Goal: Task Accomplishment & Management: Use online tool/utility

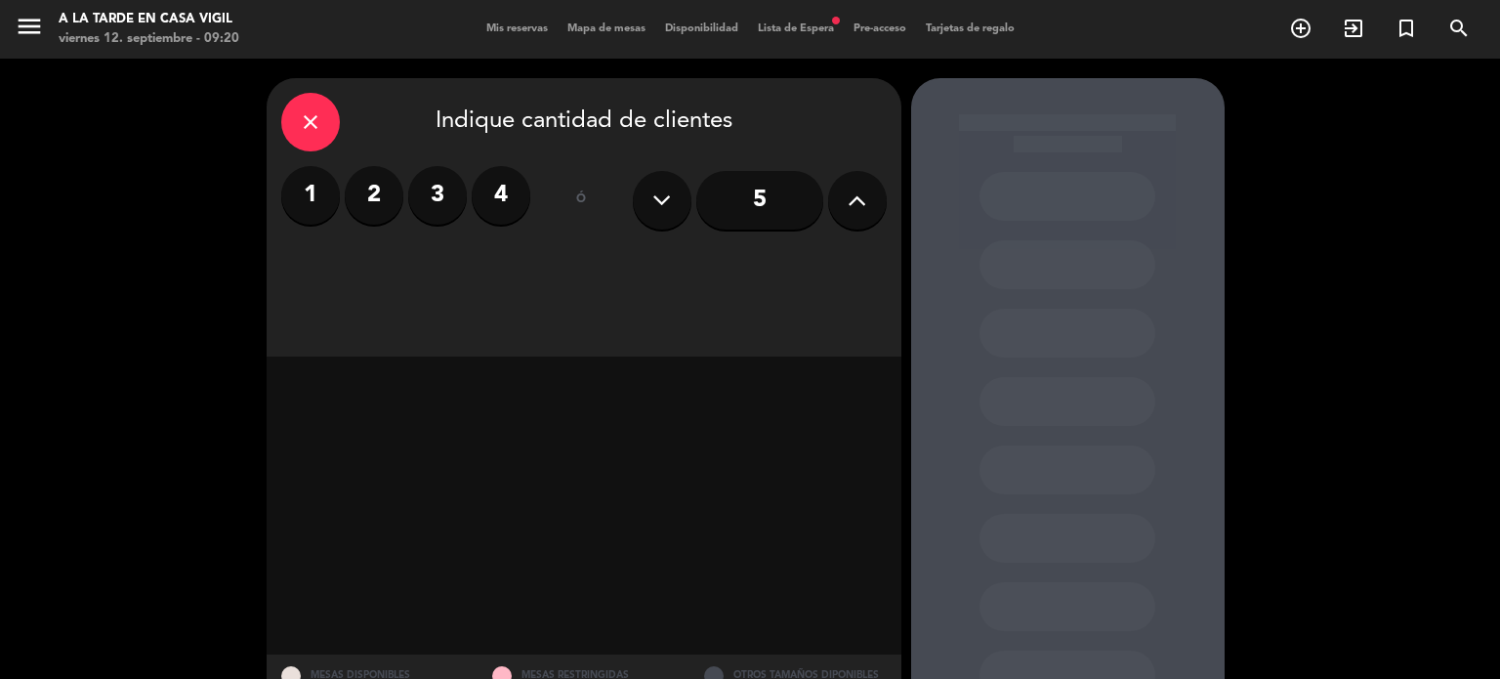
click at [516, 31] on span "Mis reservas" at bounding box center [517, 28] width 81 height 11
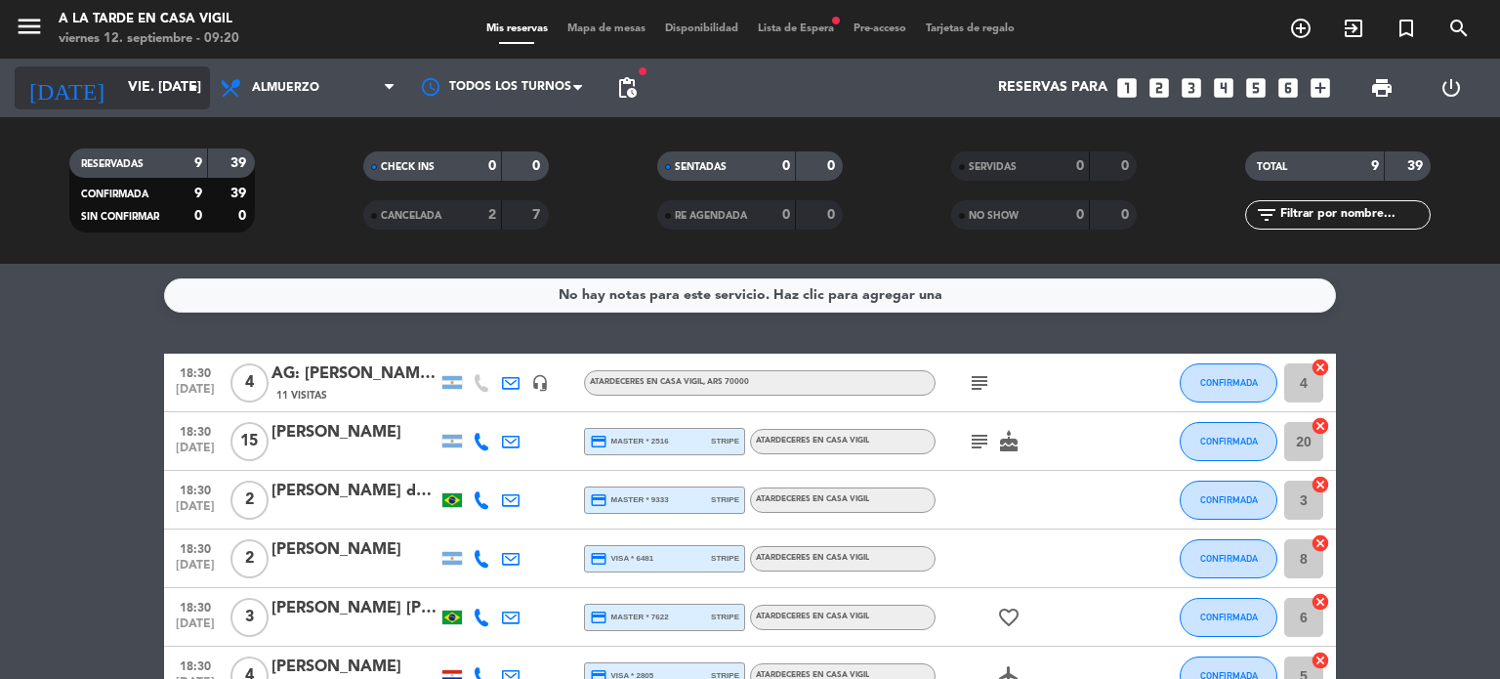
click at [191, 89] on icon "arrow_drop_down" at bounding box center [193, 87] width 23 height 23
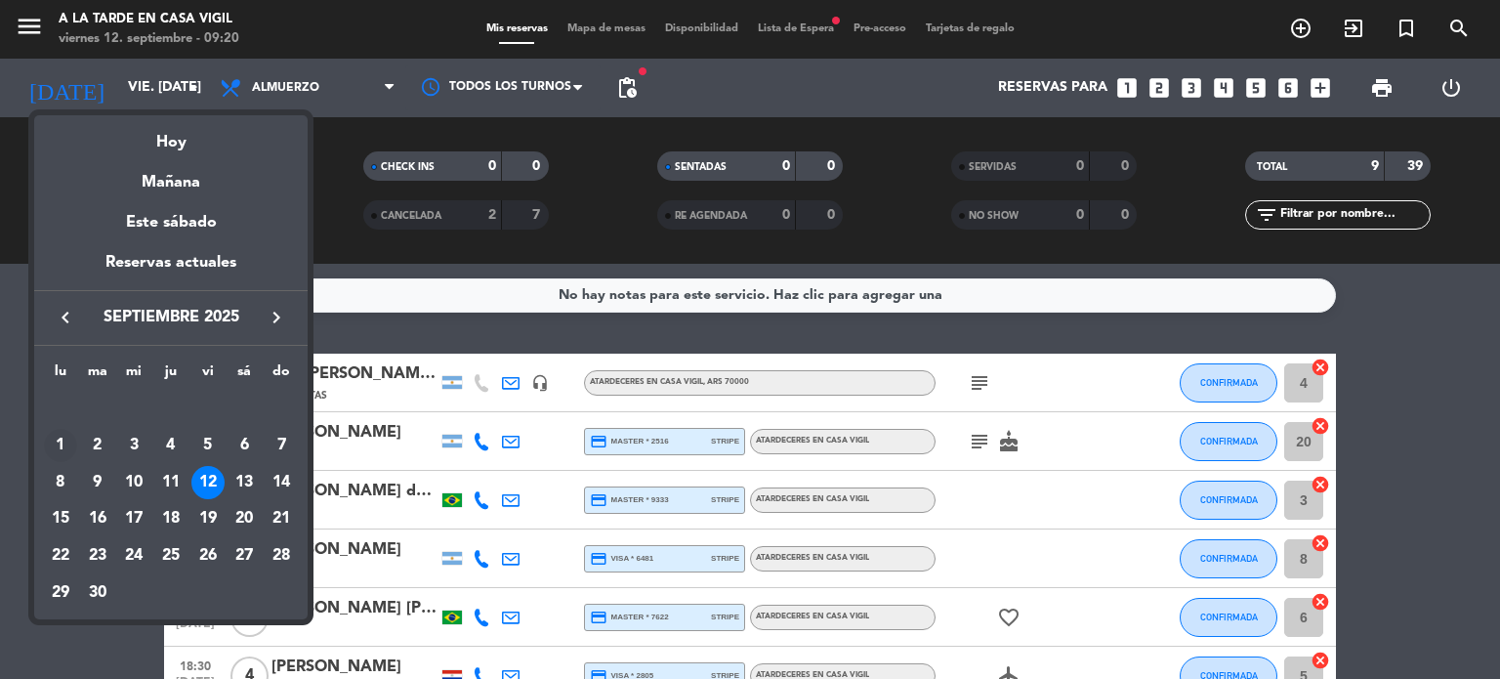
click at [51, 441] on div "1" at bounding box center [60, 445] width 33 height 33
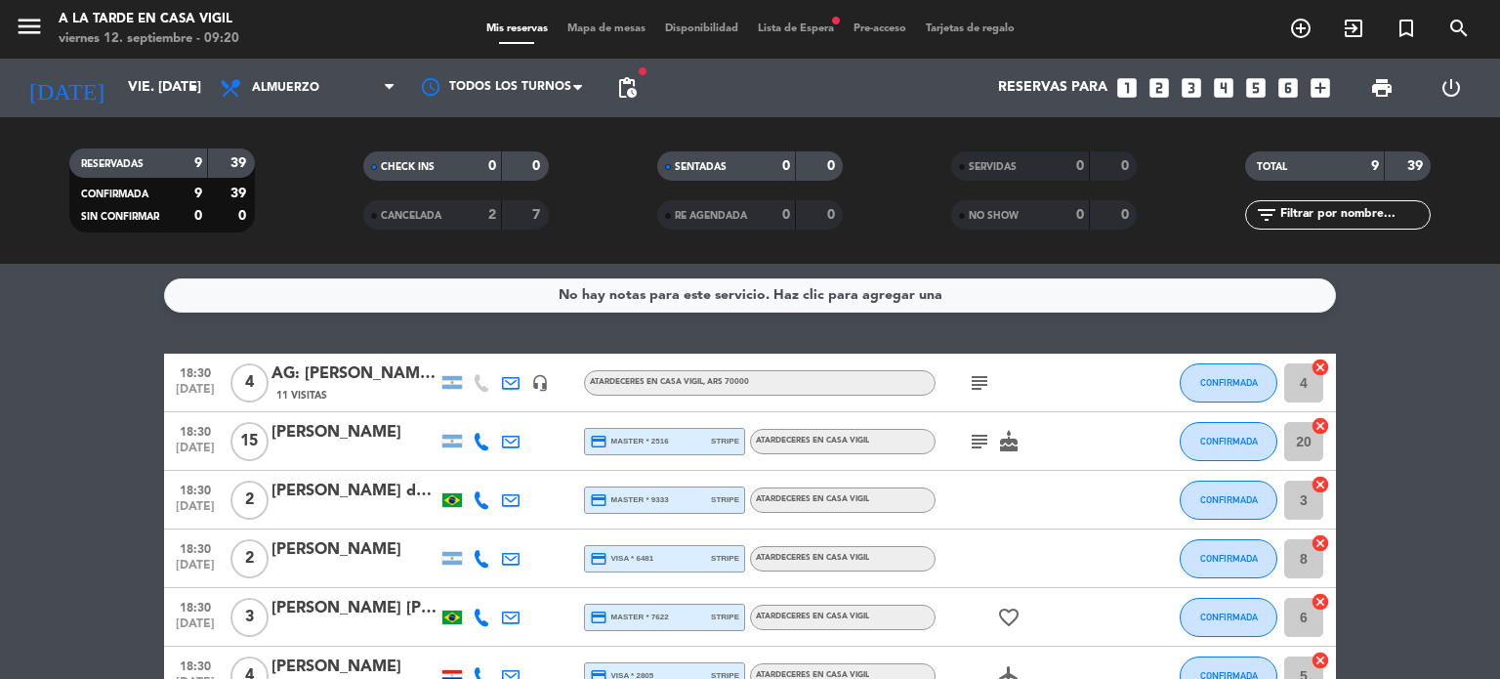
type input "lun. [DATE]"
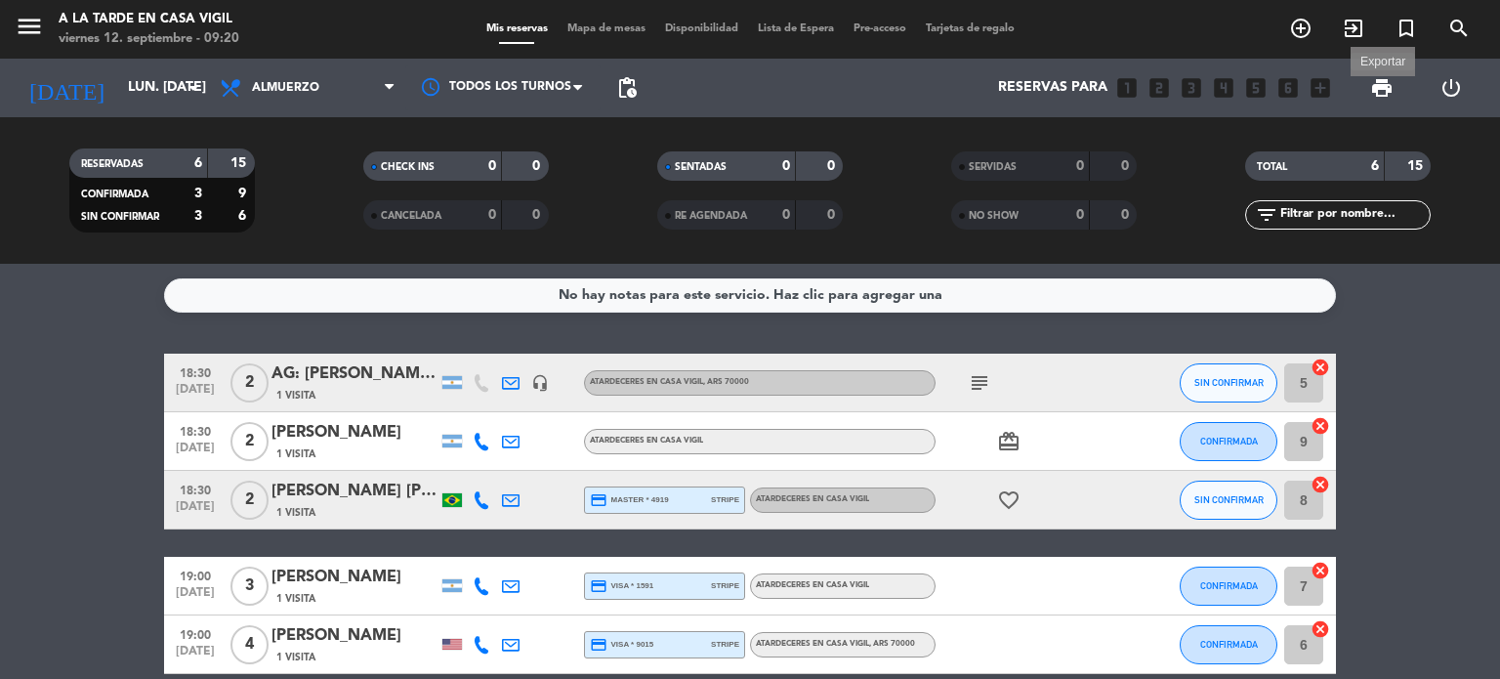
click at [1382, 92] on span "print" at bounding box center [1381, 87] width 23 height 23
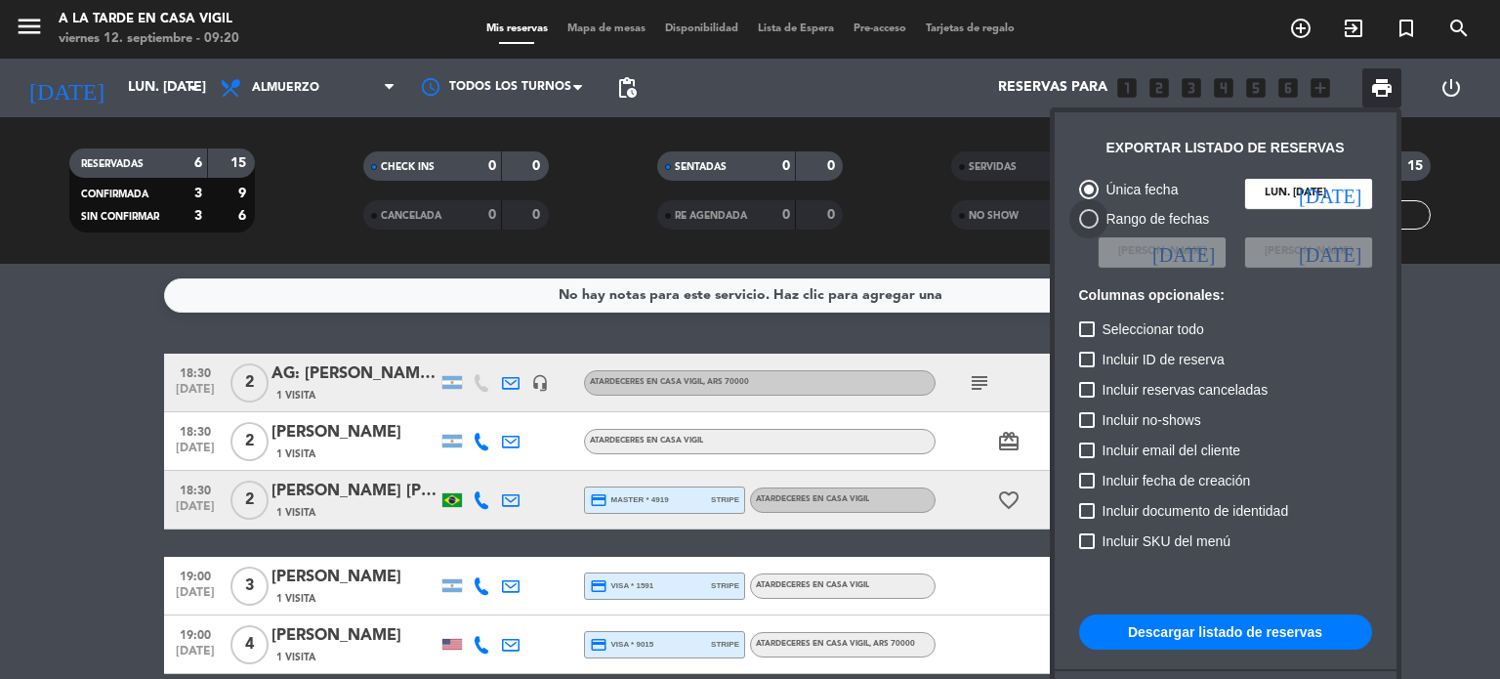
click at [1126, 212] on div "Rango de fechas" at bounding box center [1154, 219] width 111 height 22
click at [1089, 228] on input "Rango de fechas" at bounding box center [1088, 228] width 1 height 1
radio input "true"
radio input "false"
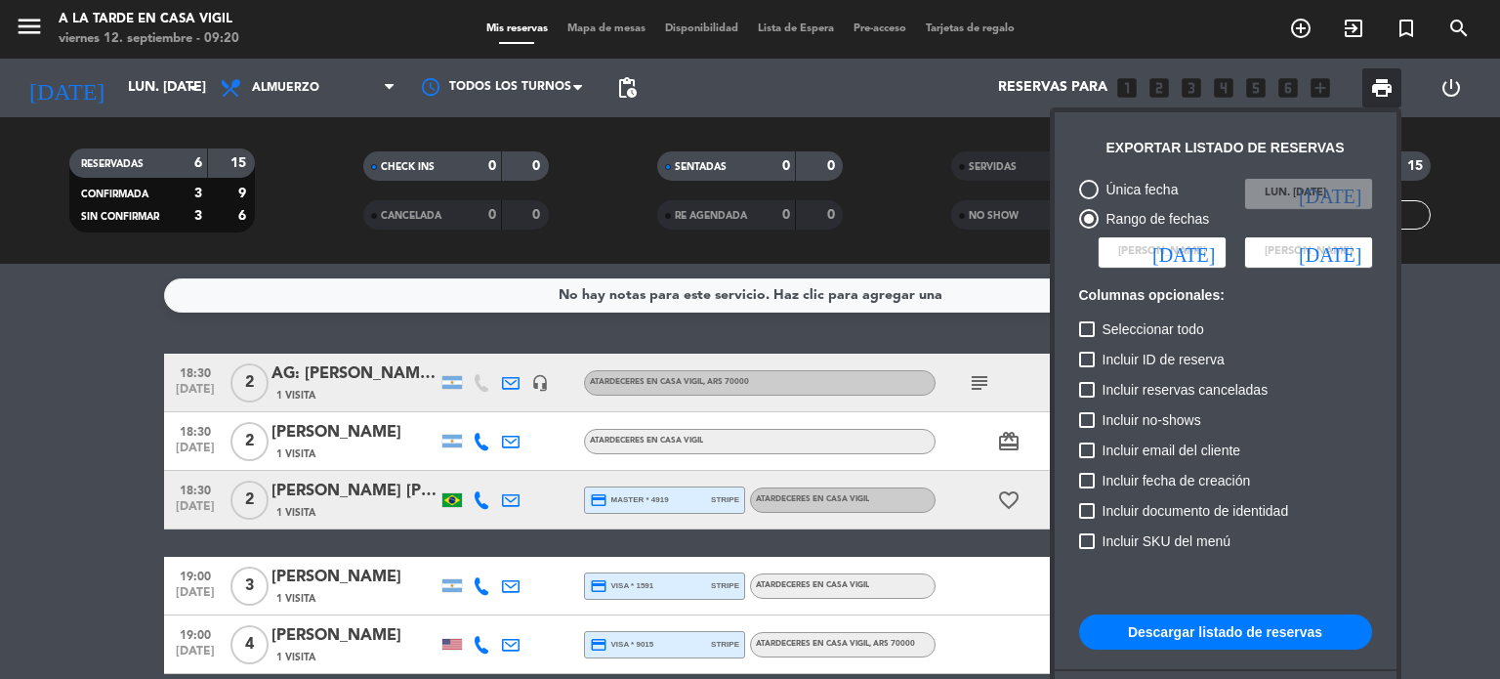
click at [1193, 263] on input at bounding box center [1162, 251] width 127 height 29
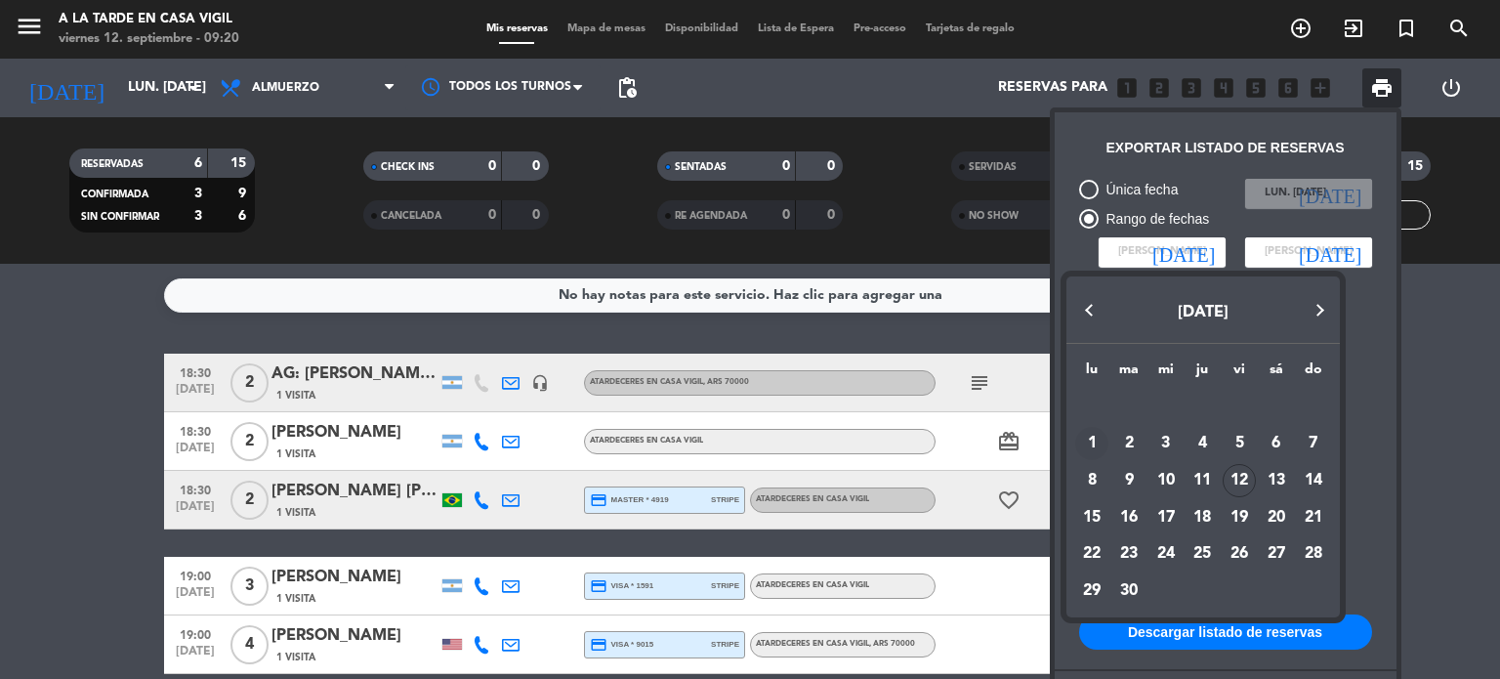
click at [1092, 437] on div "1" at bounding box center [1091, 443] width 33 height 33
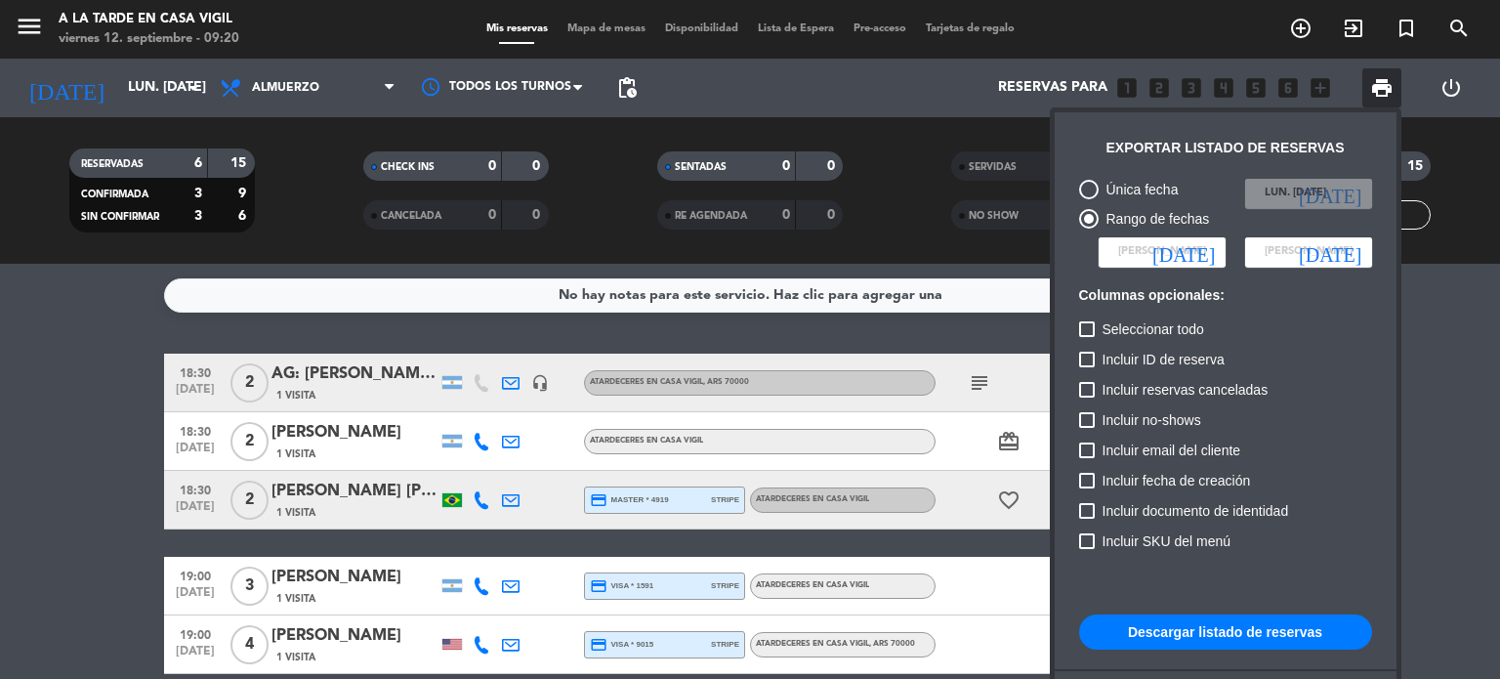
type input "lun. [DATE]"
click at [1350, 246] on icon "[DATE]" at bounding box center [1330, 252] width 62 height 20
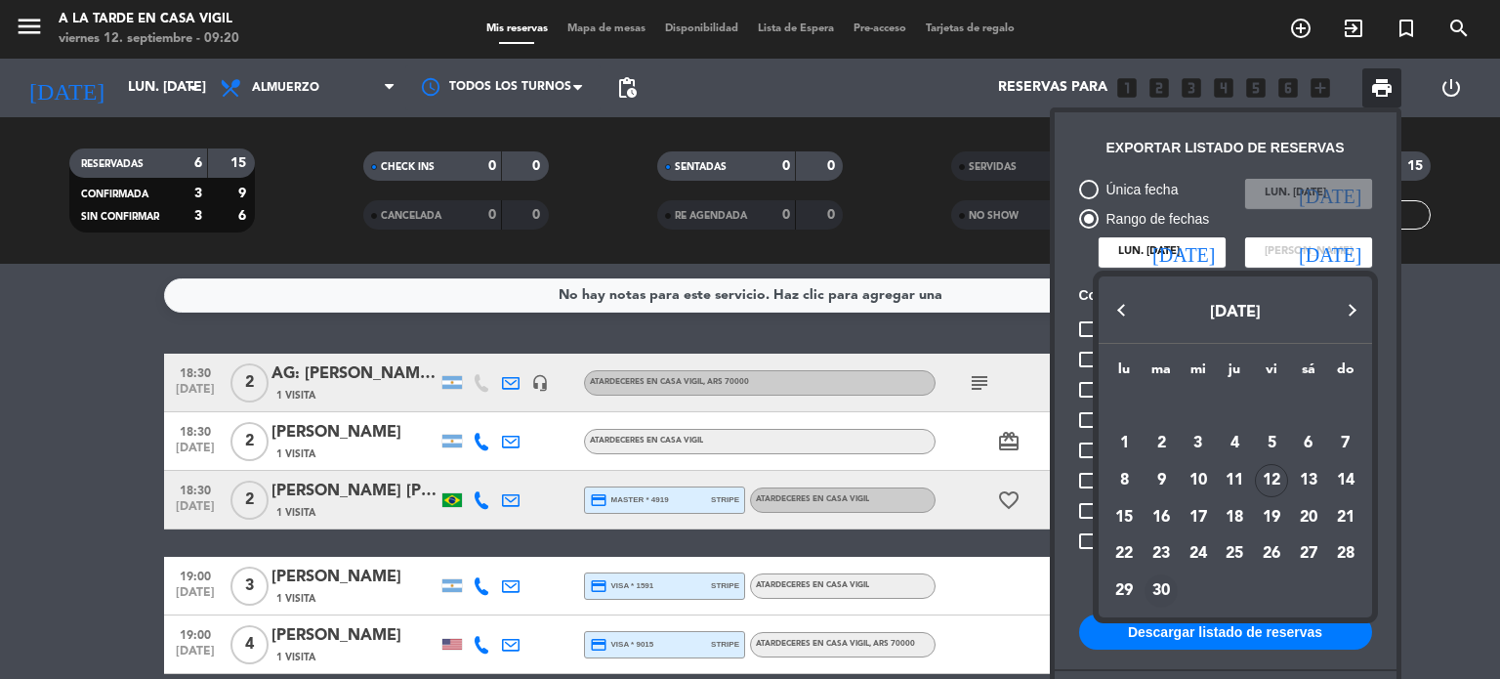
click at [1153, 593] on div "30" at bounding box center [1160, 590] width 33 height 33
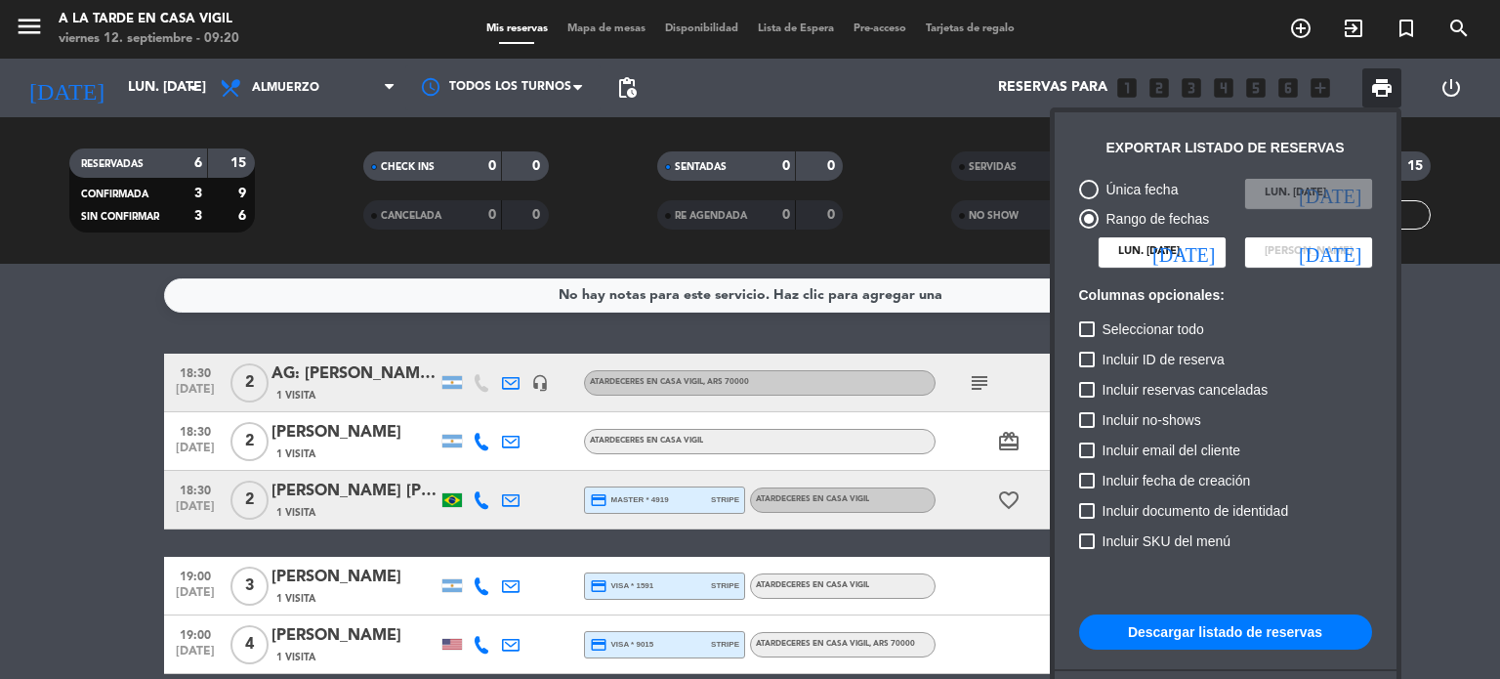
type input "[DATE] sep."
click at [1223, 630] on button "Descargar listado de reservas" at bounding box center [1225, 631] width 293 height 35
click at [1210, 247] on icon "[DATE]" at bounding box center [1183, 252] width 62 height 20
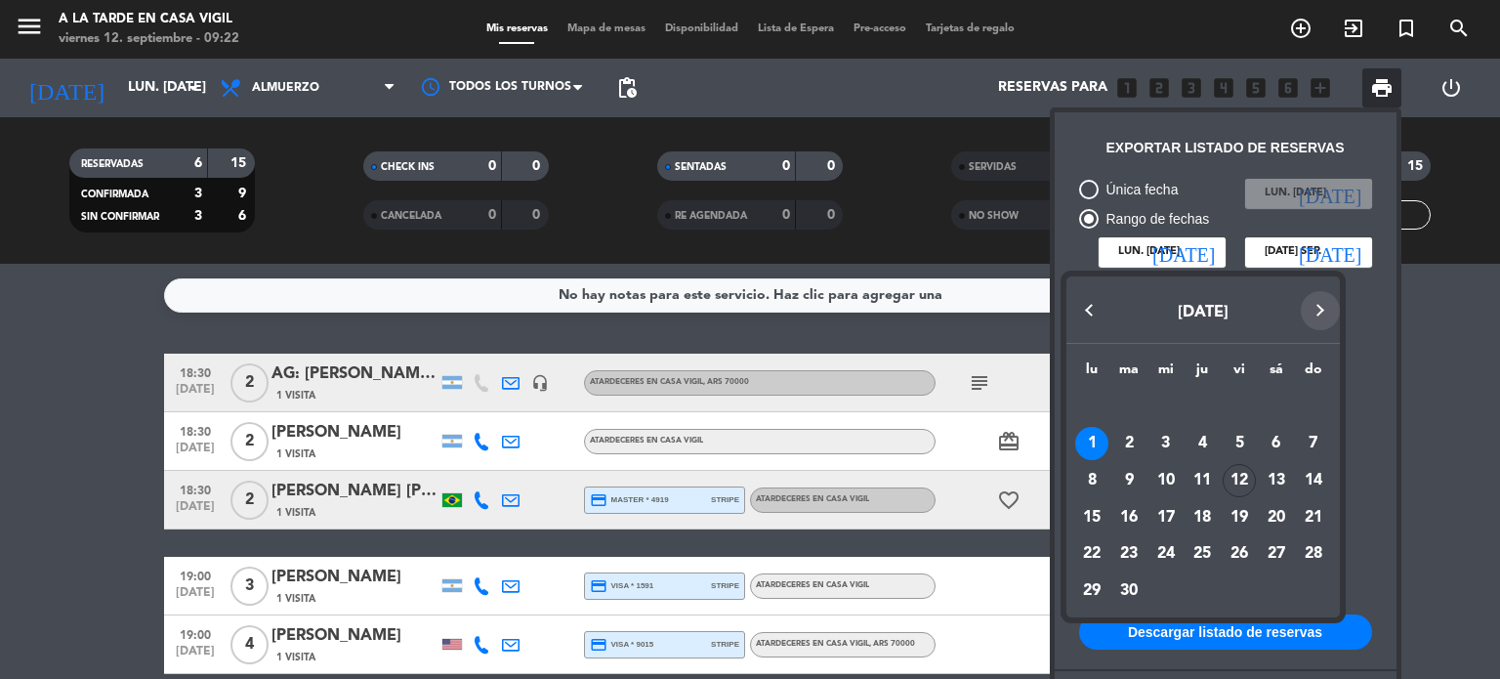
click at [1313, 317] on button "Next month" at bounding box center [1320, 310] width 39 height 39
click at [1169, 444] on div "1" at bounding box center [1165, 443] width 33 height 33
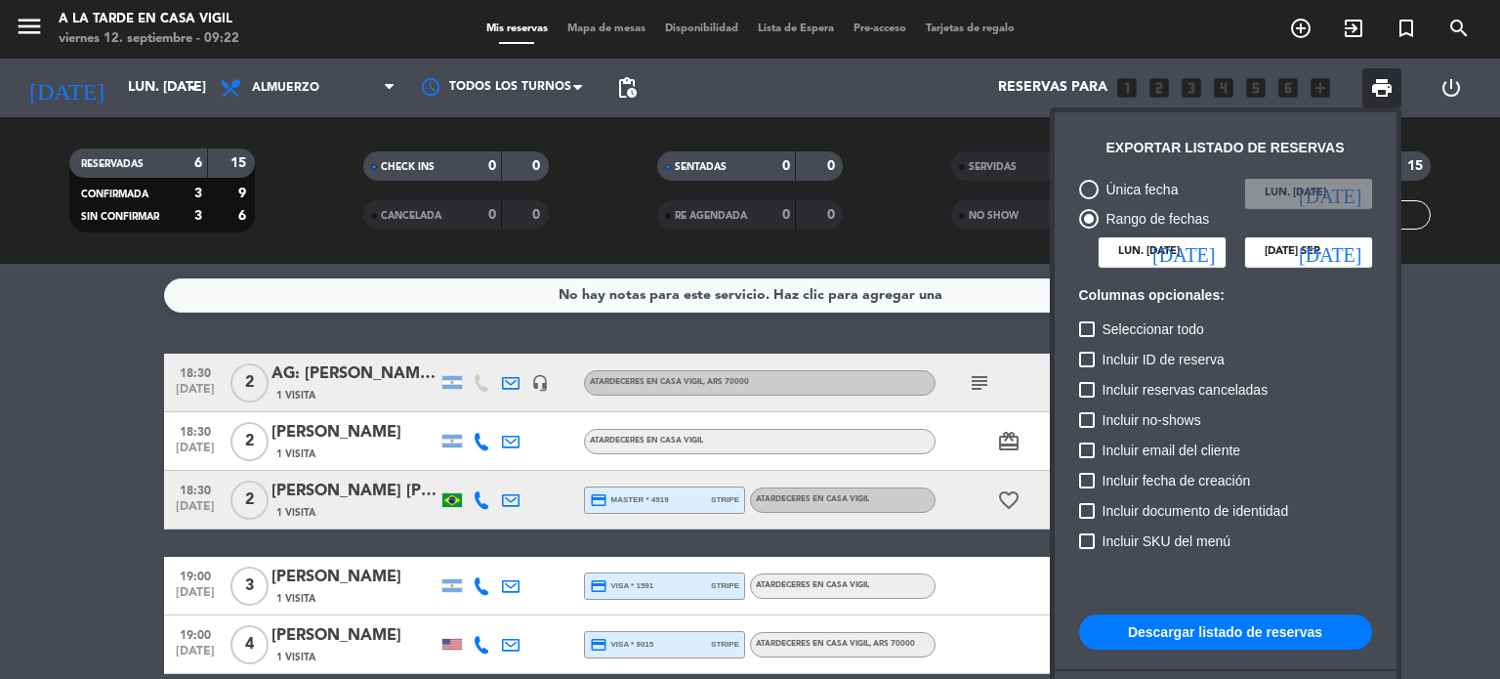
type input "mié. [DATE]"
click at [1355, 245] on icon "[DATE]" at bounding box center [1330, 252] width 62 height 20
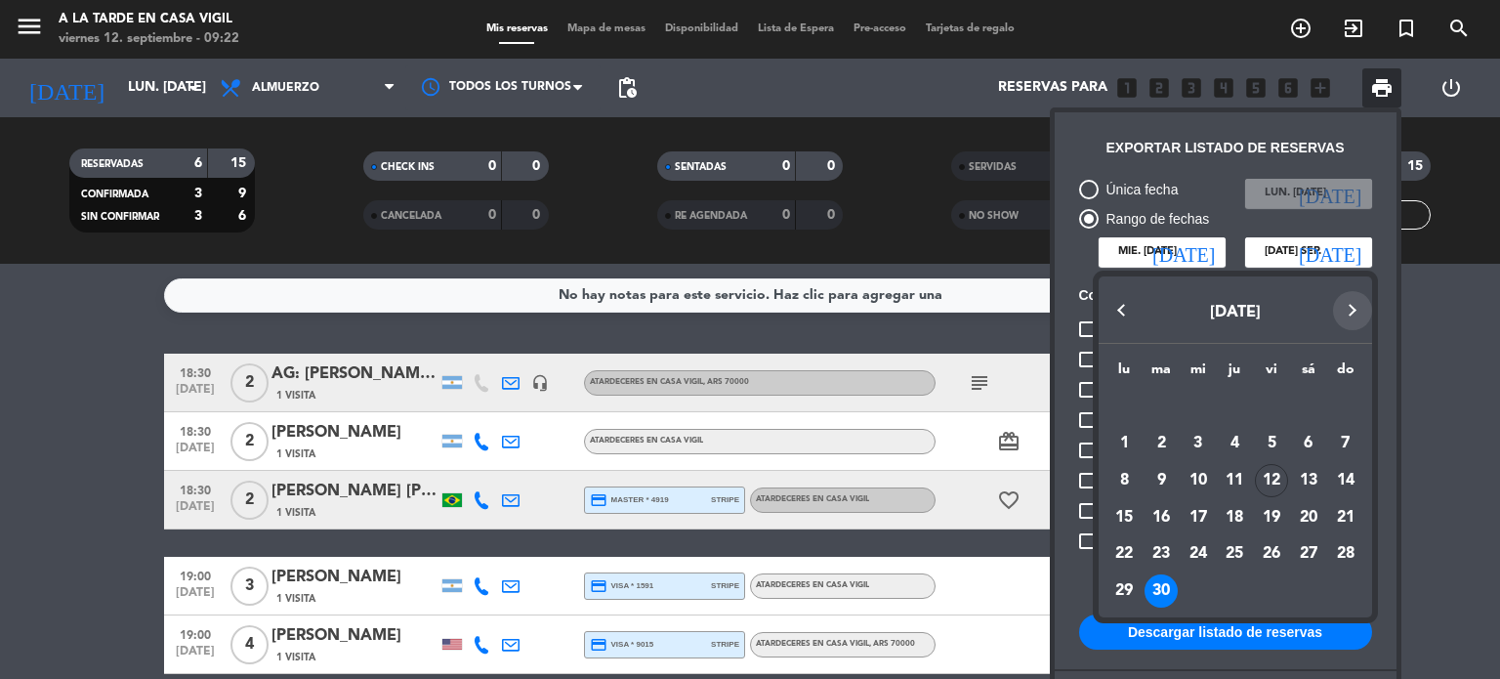
click at [1358, 305] on button "Next month" at bounding box center [1352, 310] width 39 height 39
click at [1267, 593] on div "31" at bounding box center [1271, 590] width 33 height 33
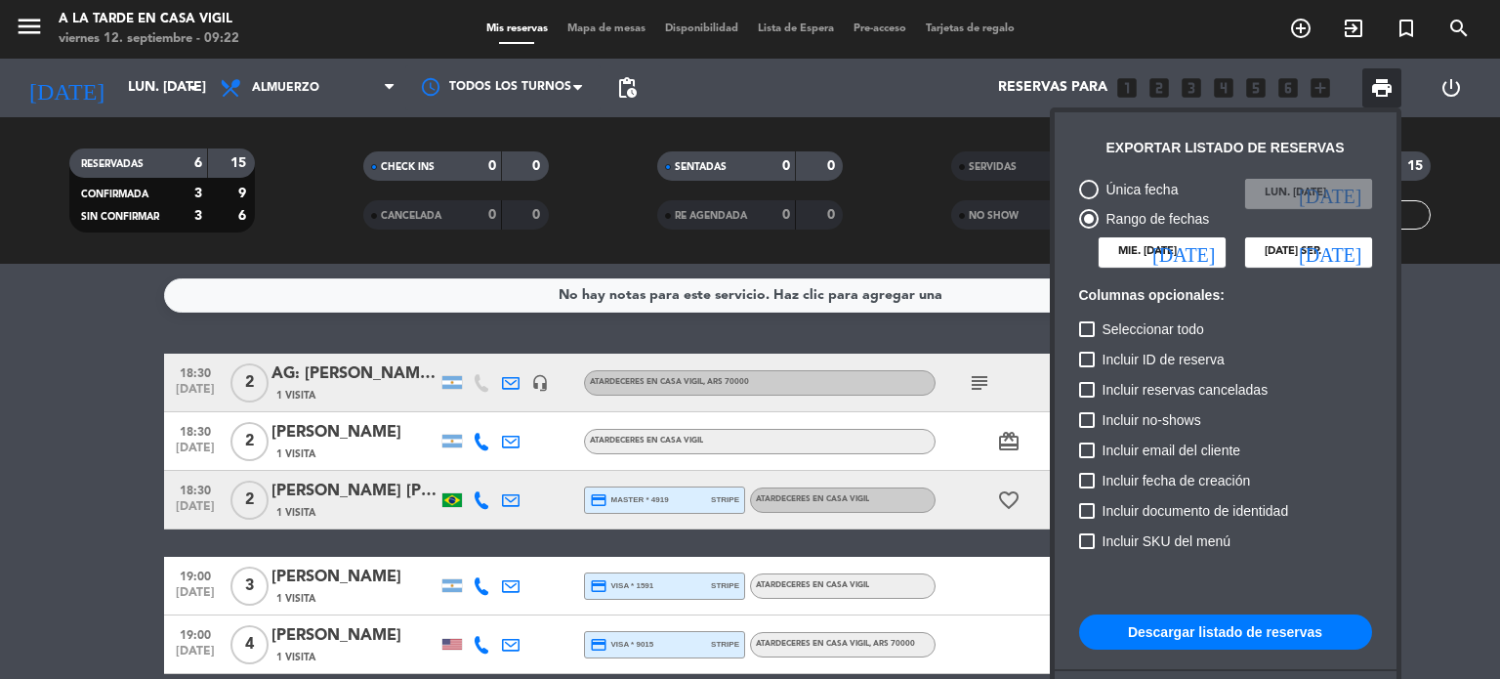
type input "vie. [DATE]"
click at [1234, 636] on button "Descargar listado de reservas" at bounding box center [1225, 631] width 293 height 35
click at [1199, 252] on icon "[DATE]" at bounding box center [1183, 252] width 62 height 20
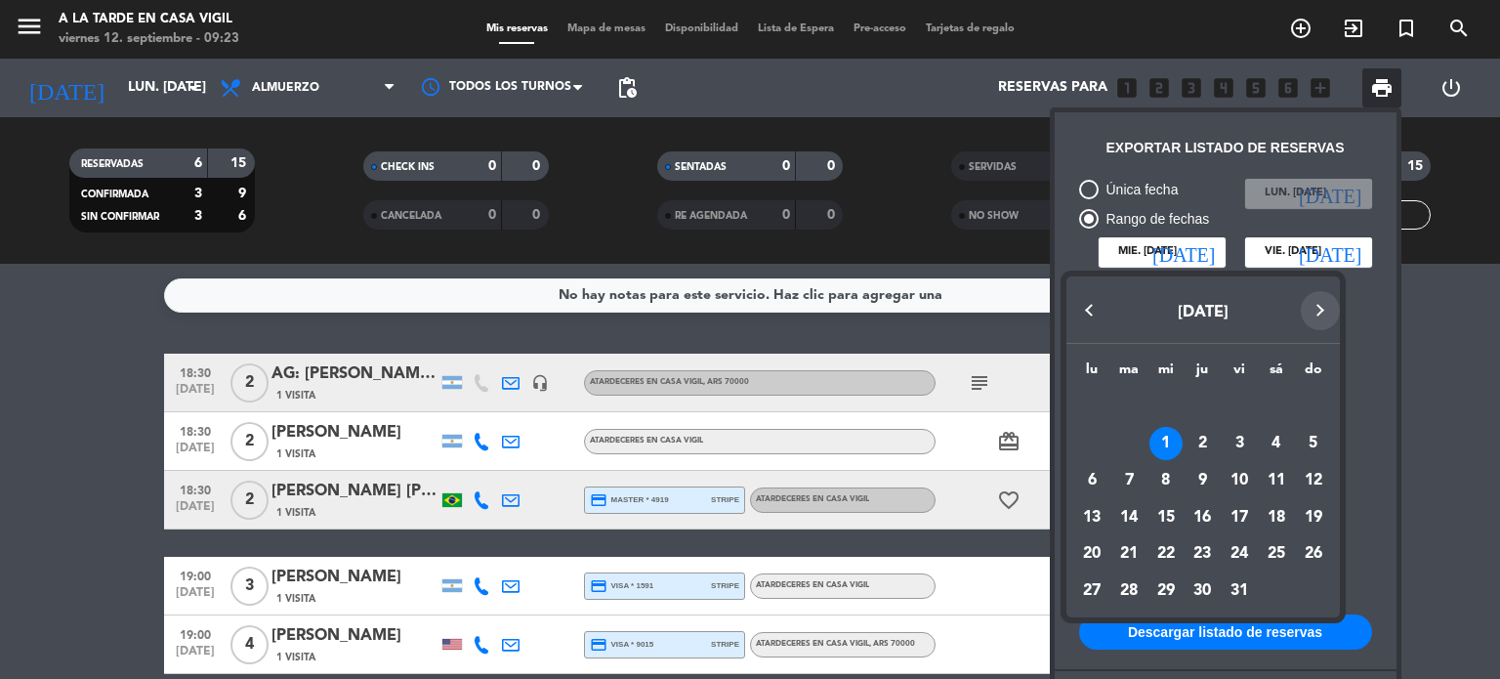
click at [1320, 313] on button "Next month" at bounding box center [1320, 310] width 39 height 39
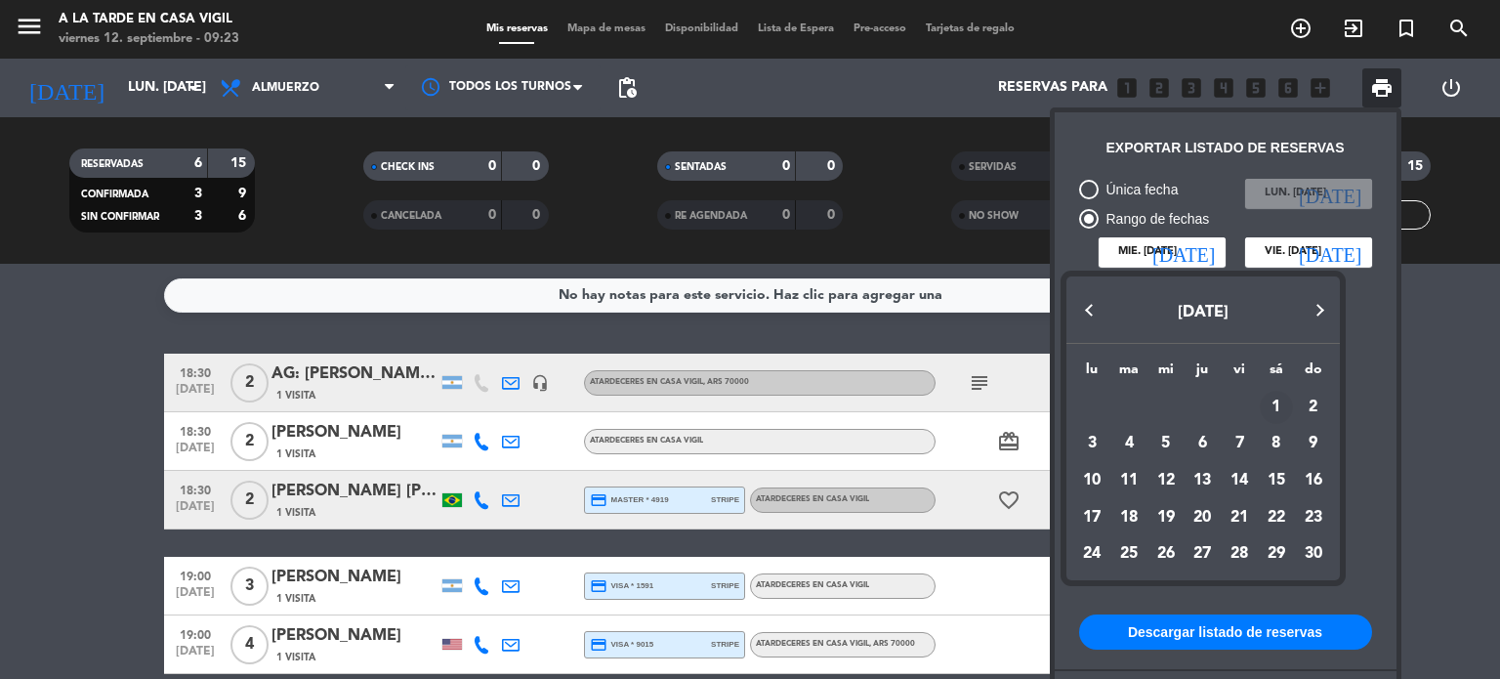
click at [1276, 405] on div "1" at bounding box center [1276, 407] width 33 height 33
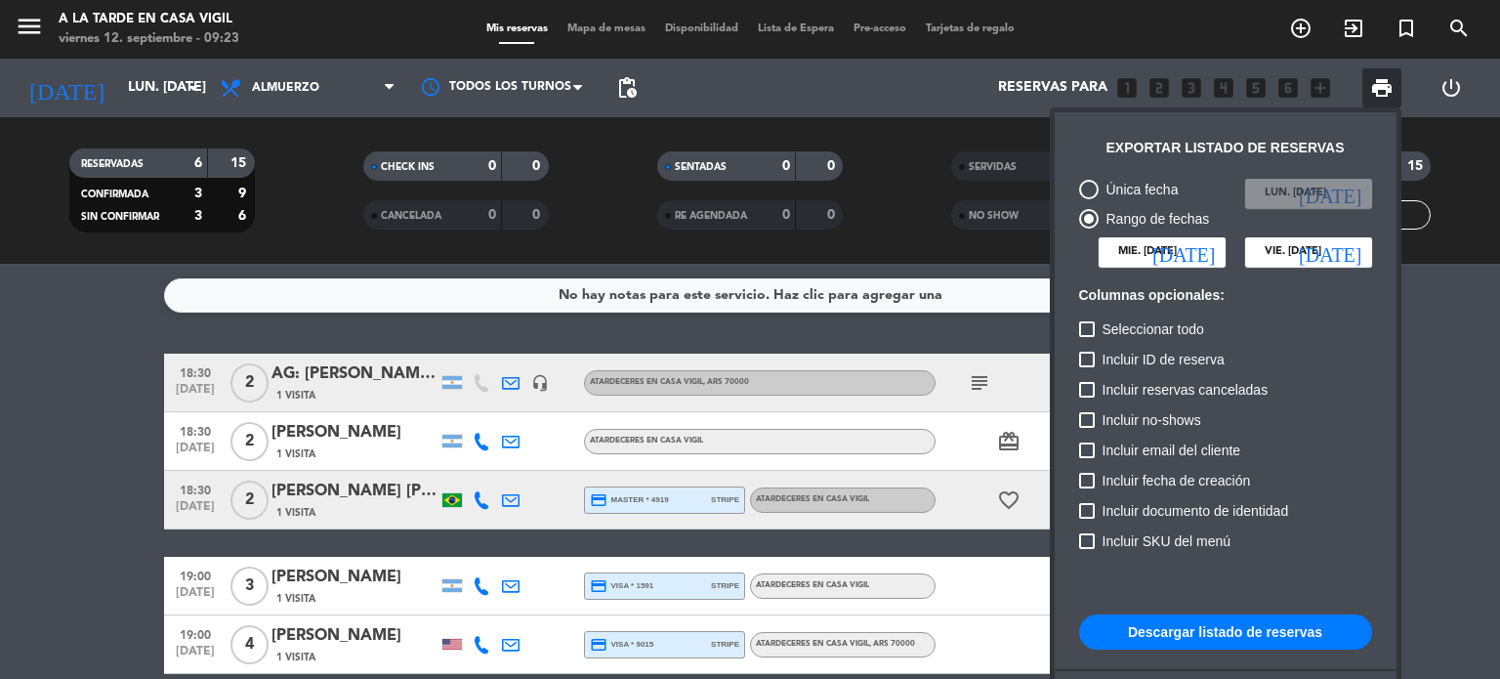
type input "sáb. [DATE]"
click at [1347, 257] on icon "[DATE]" at bounding box center [1330, 252] width 62 height 20
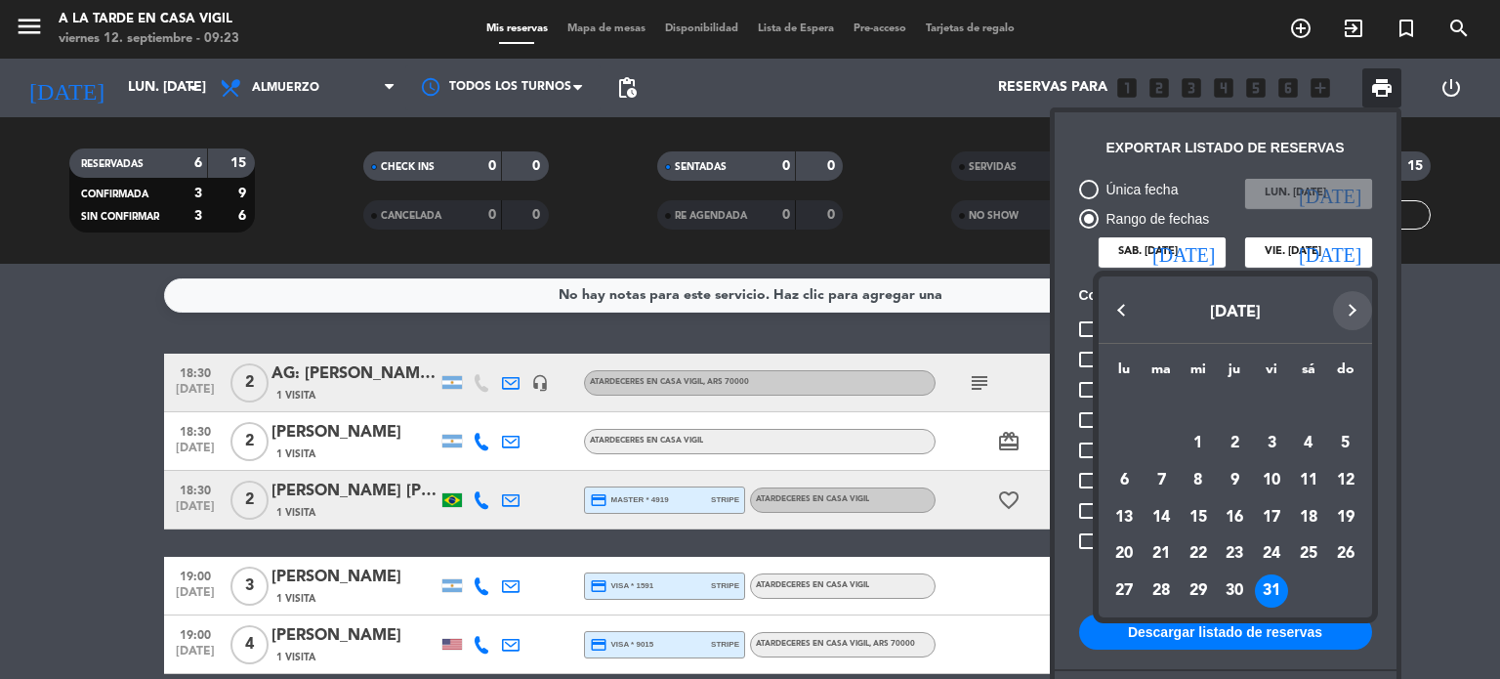
click at [1348, 307] on button "Next month" at bounding box center [1352, 310] width 39 height 39
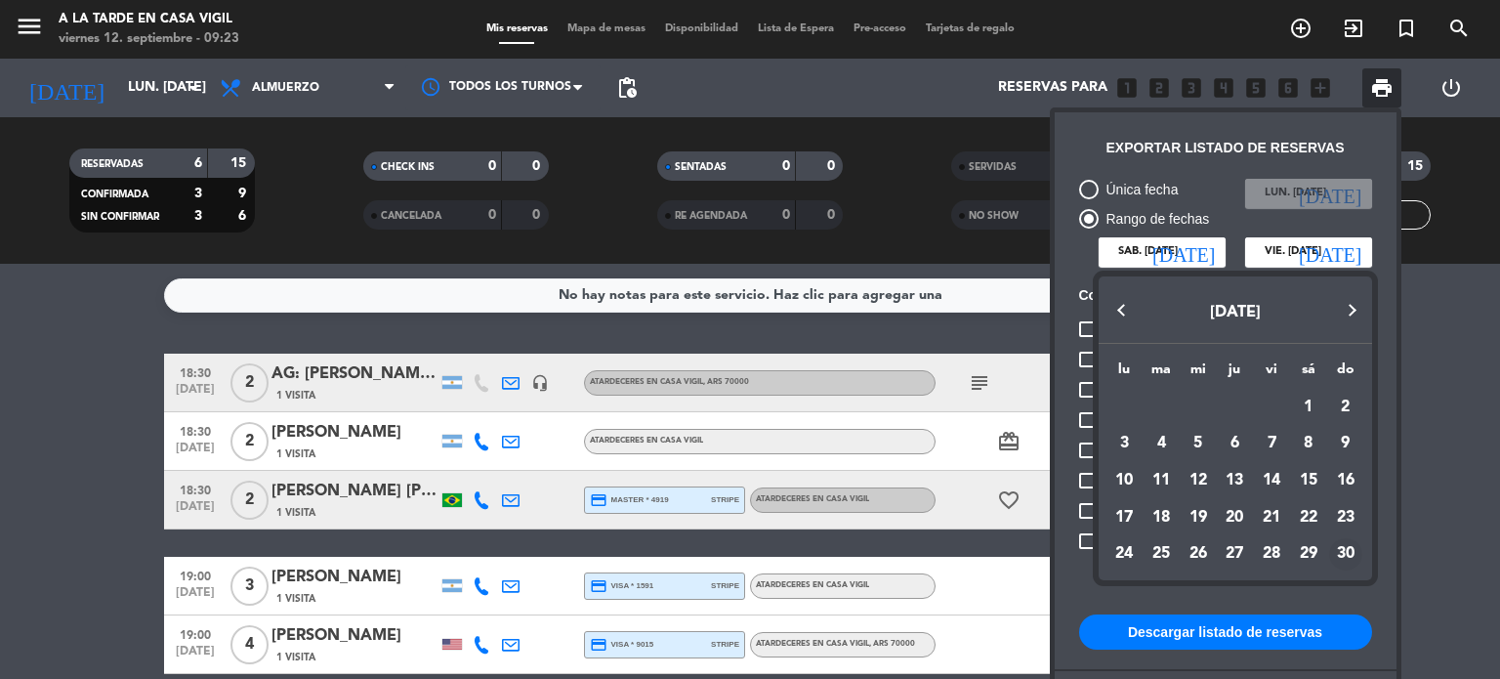
click at [1338, 550] on div "30" at bounding box center [1345, 554] width 33 height 33
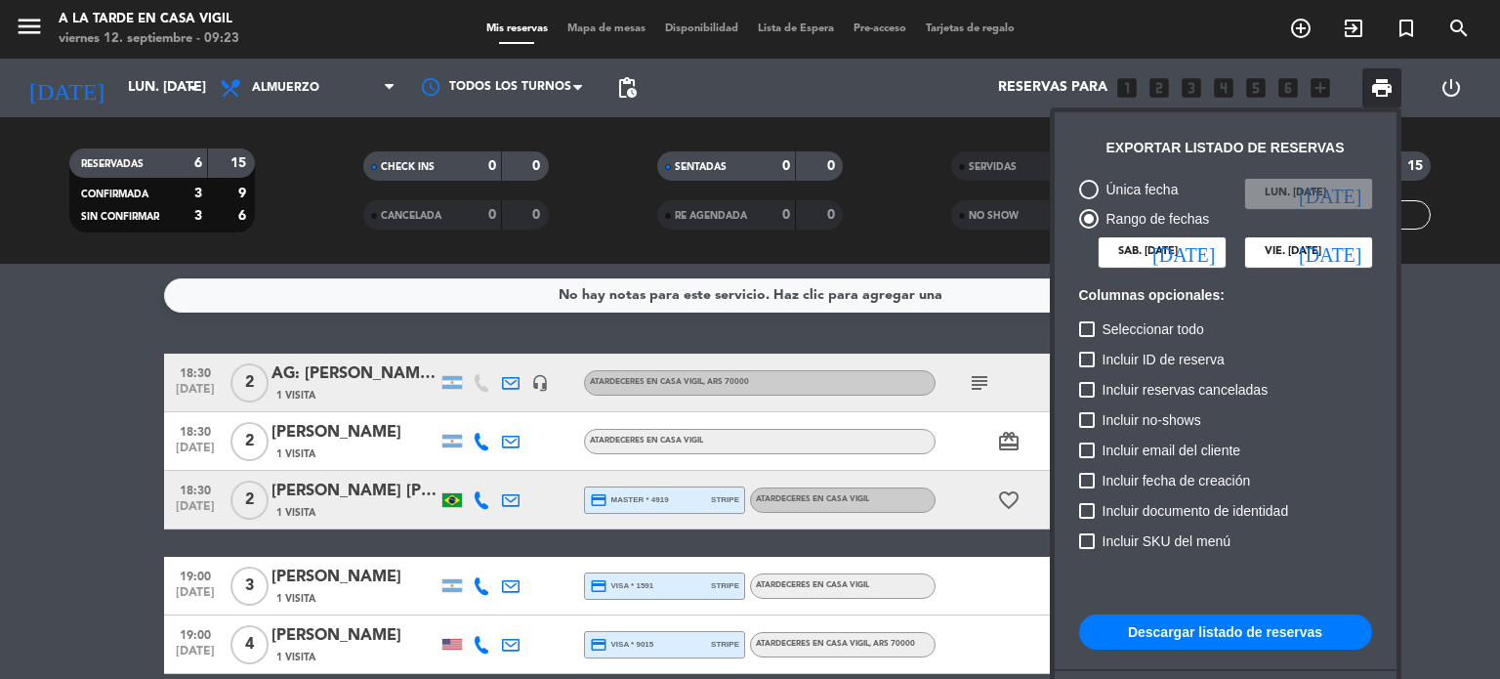
type input "dom. [DATE]"
click at [1218, 625] on button "Descargar listado de reservas" at bounding box center [1225, 631] width 293 height 35
click at [1203, 254] on icon "[DATE]" at bounding box center [1183, 252] width 62 height 20
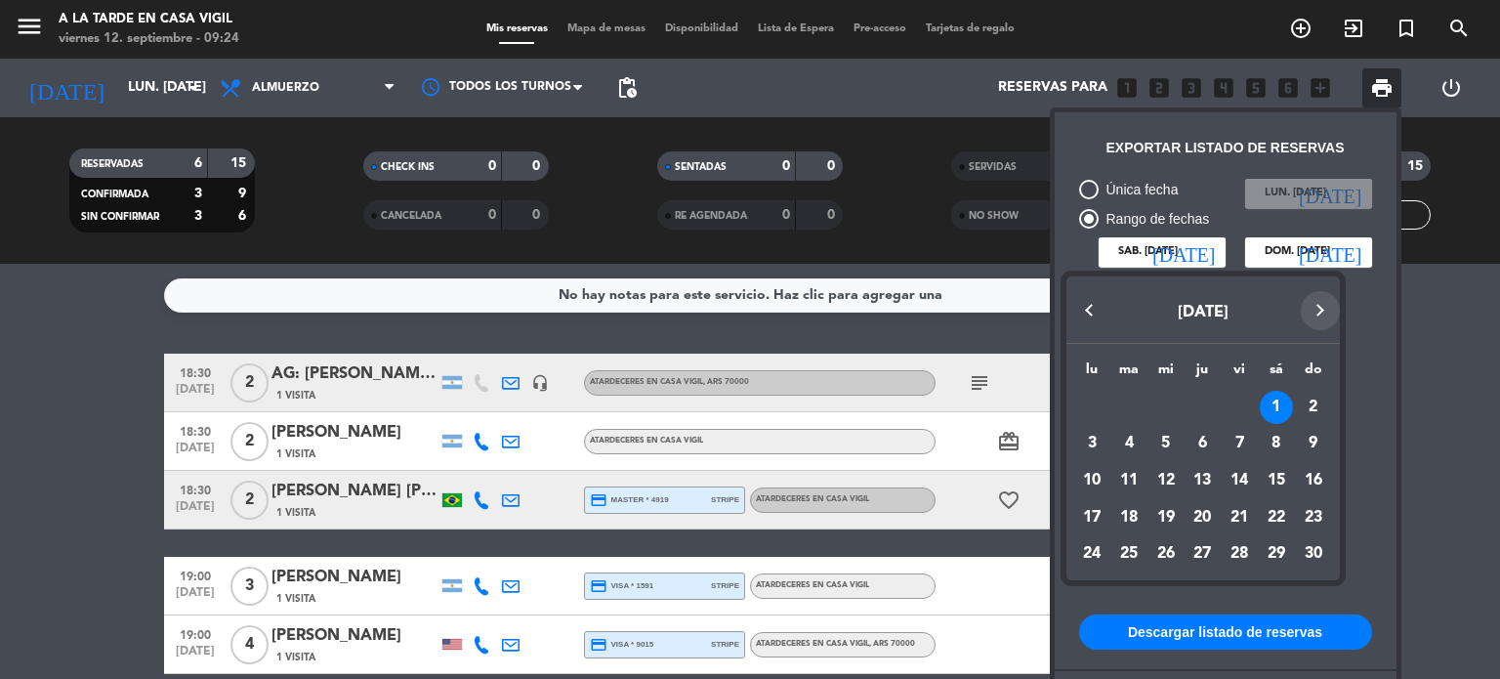
click at [1315, 308] on button "Next month" at bounding box center [1320, 310] width 39 height 39
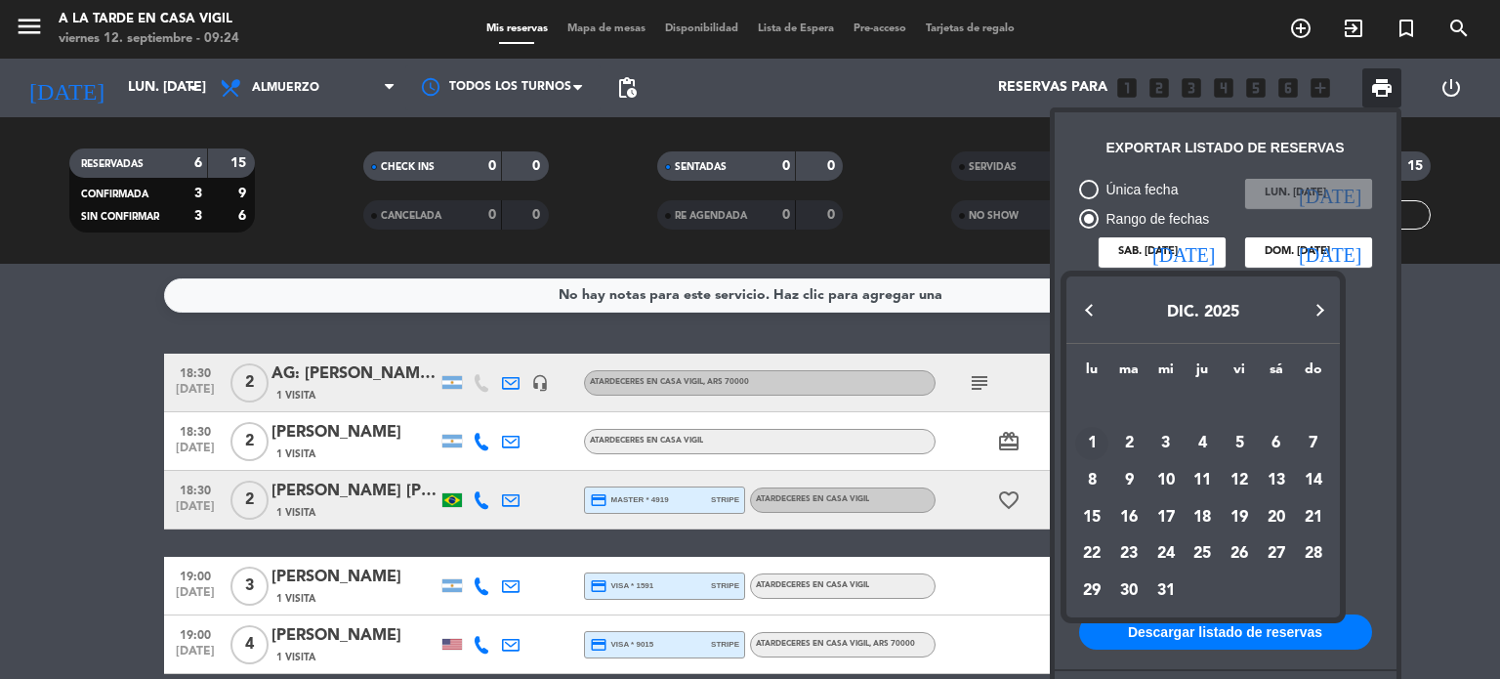
click at [1094, 448] on div "1" at bounding box center [1091, 443] width 33 height 33
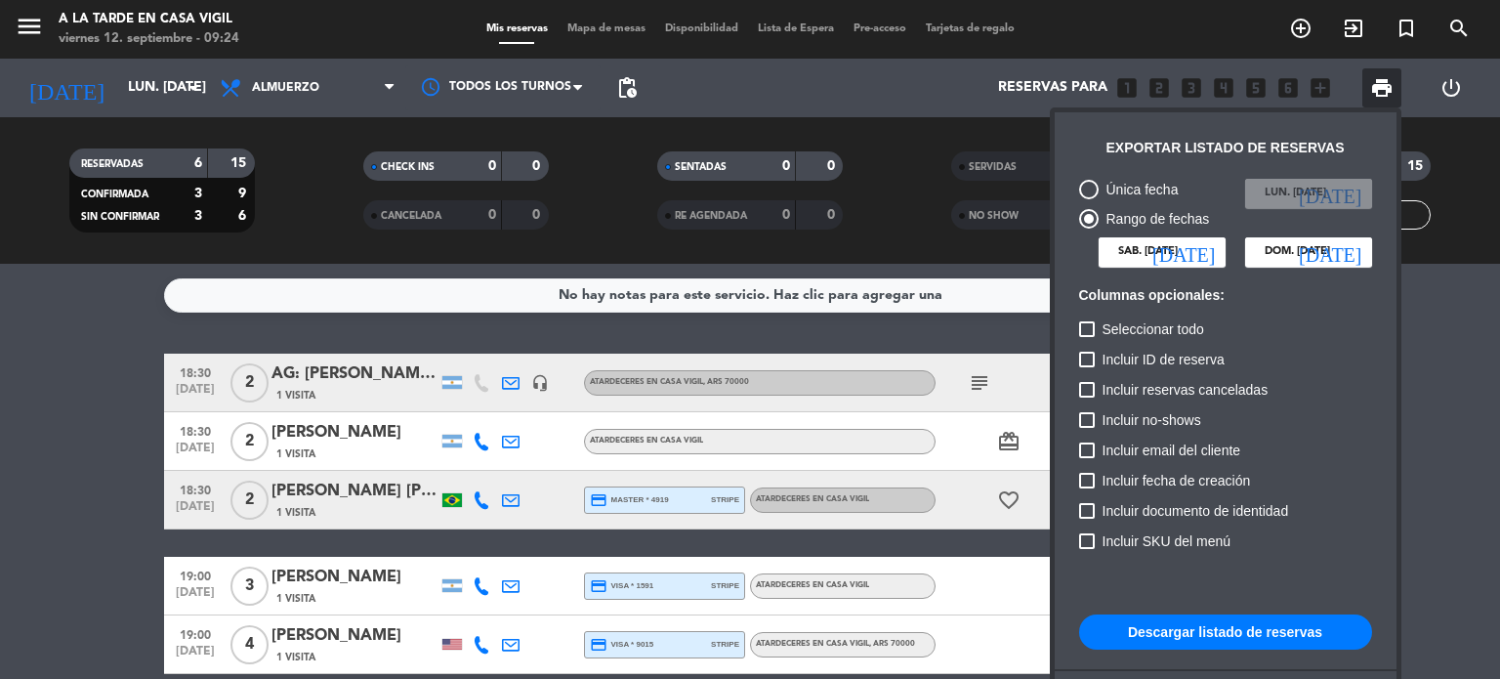
type input "lun. 1 dic."
click at [1351, 250] on icon "[DATE]" at bounding box center [1330, 252] width 62 height 20
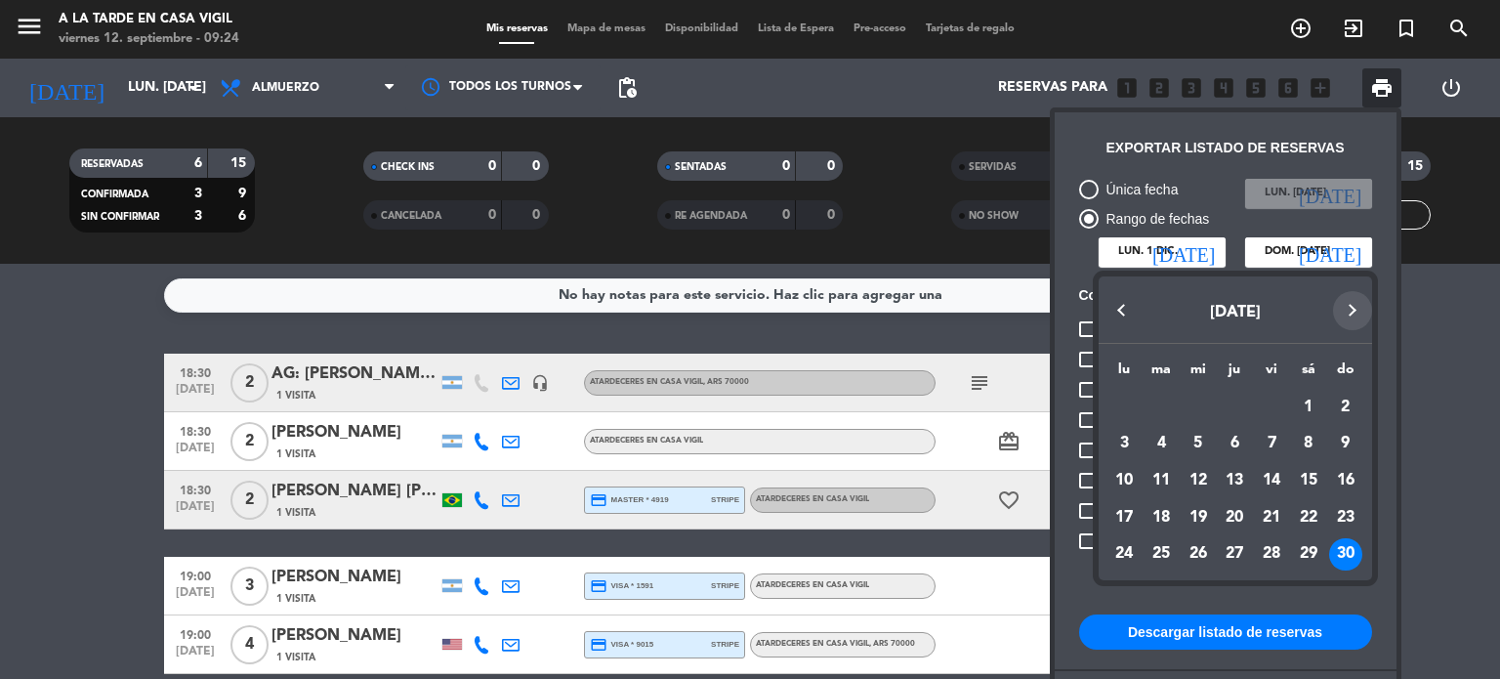
click at [1348, 315] on button "Next month" at bounding box center [1352, 310] width 39 height 39
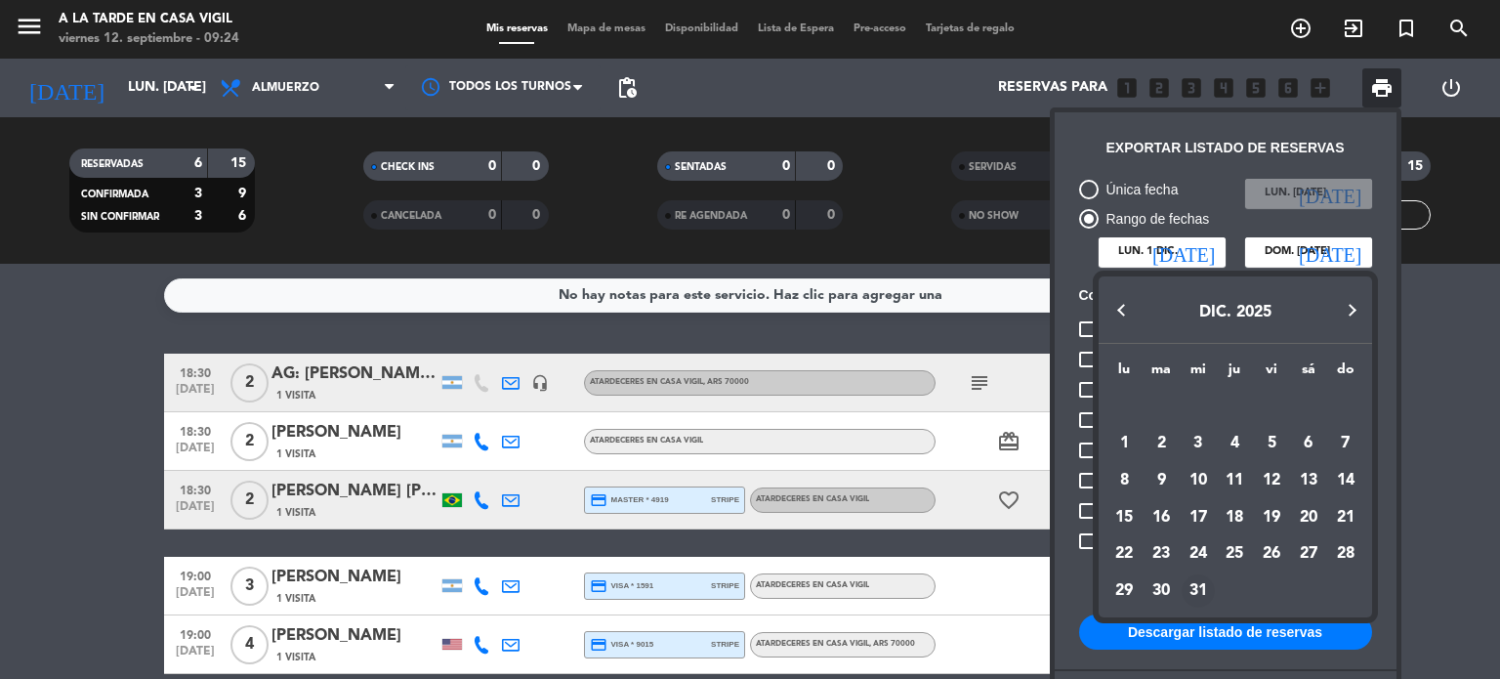
click at [1201, 585] on div "31" at bounding box center [1198, 590] width 33 height 33
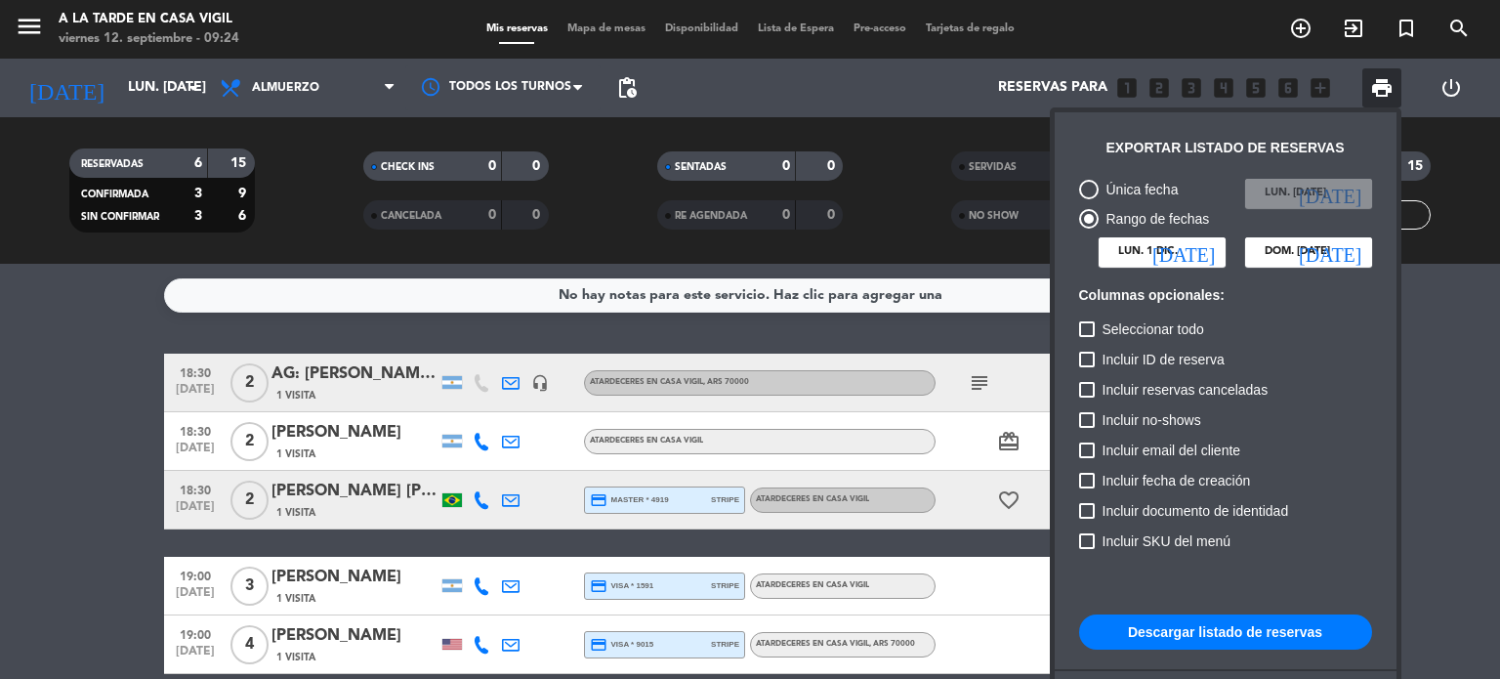
type input "mié. 31 dic."
click at [1195, 624] on button "Descargar listado de reservas" at bounding box center [1225, 631] width 293 height 35
click at [103, 436] on div at bounding box center [750, 339] width 1500 height 679
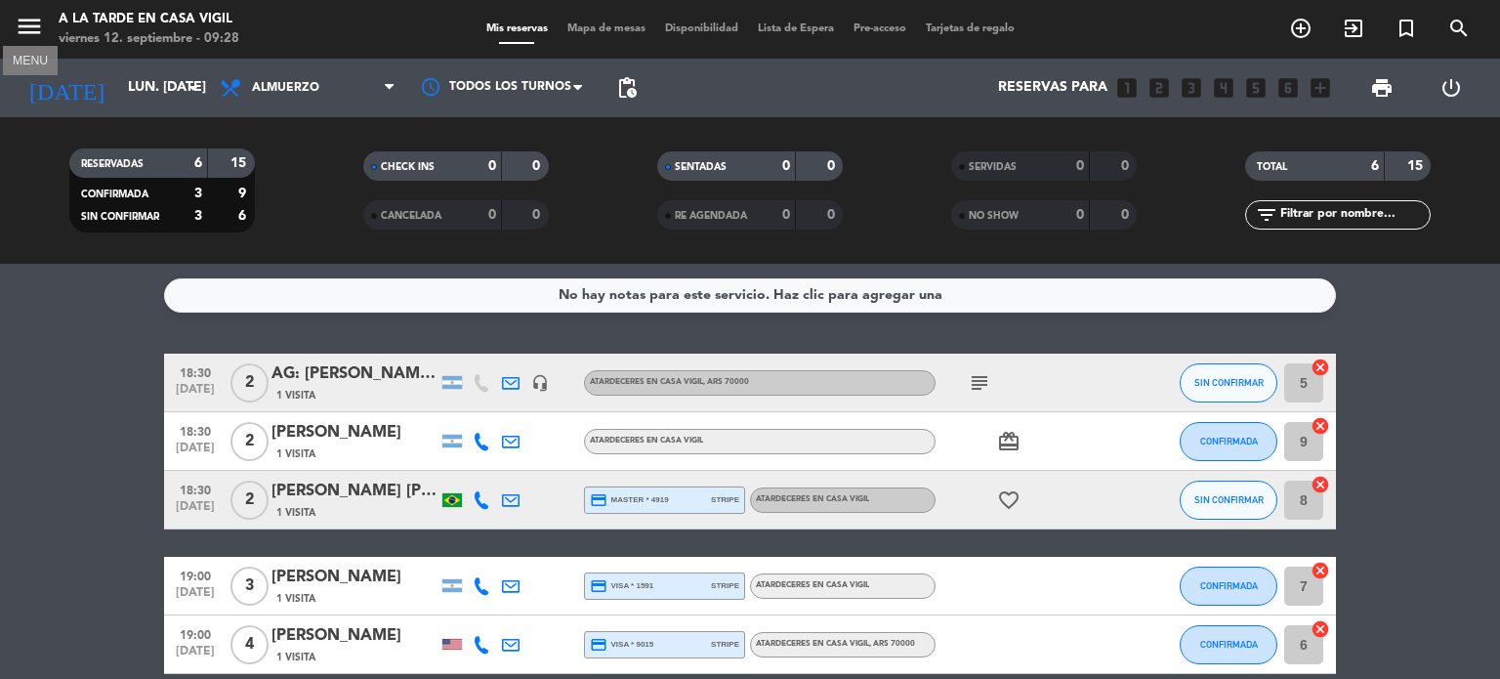
click at [21, 24] on icon "menu" at bounding box center [29, 26] width 29 height 29
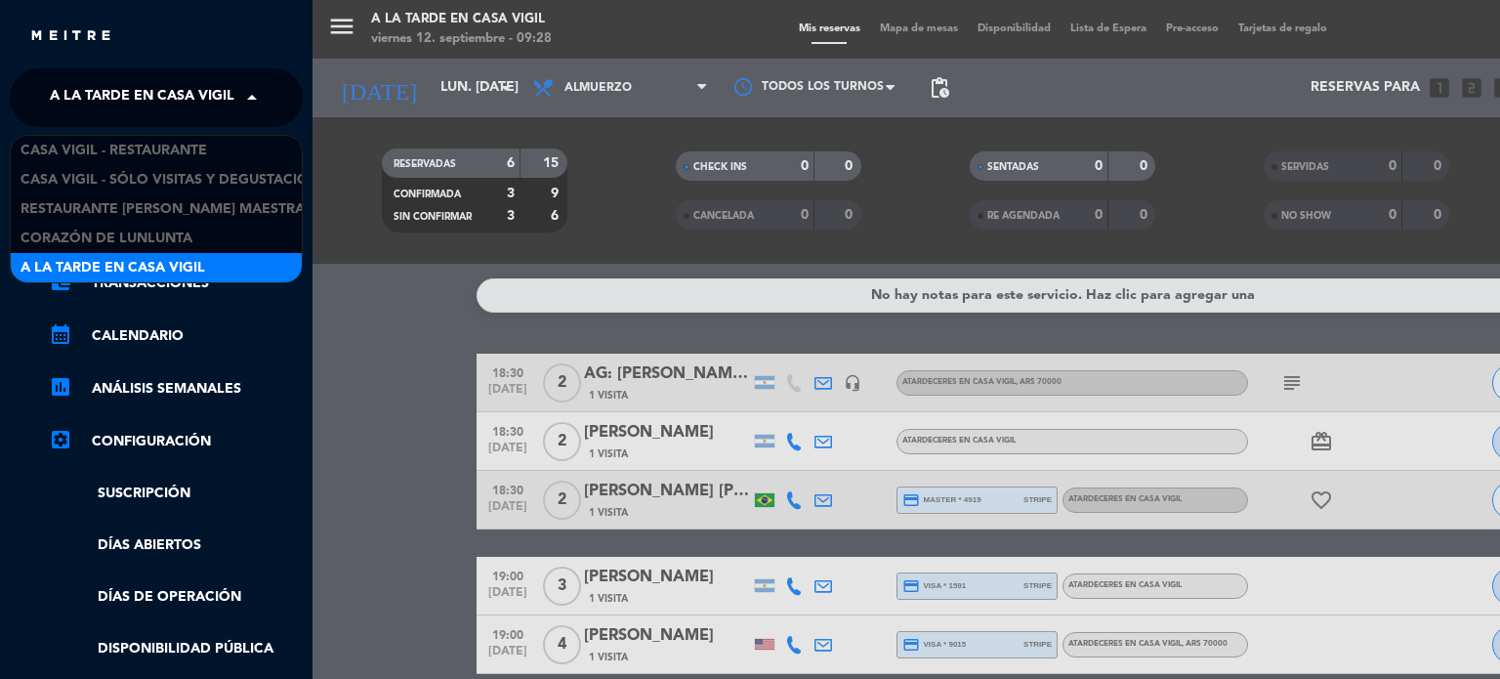
click at [246, 93] on span at bounding box center [256, 97] width 33 height 41
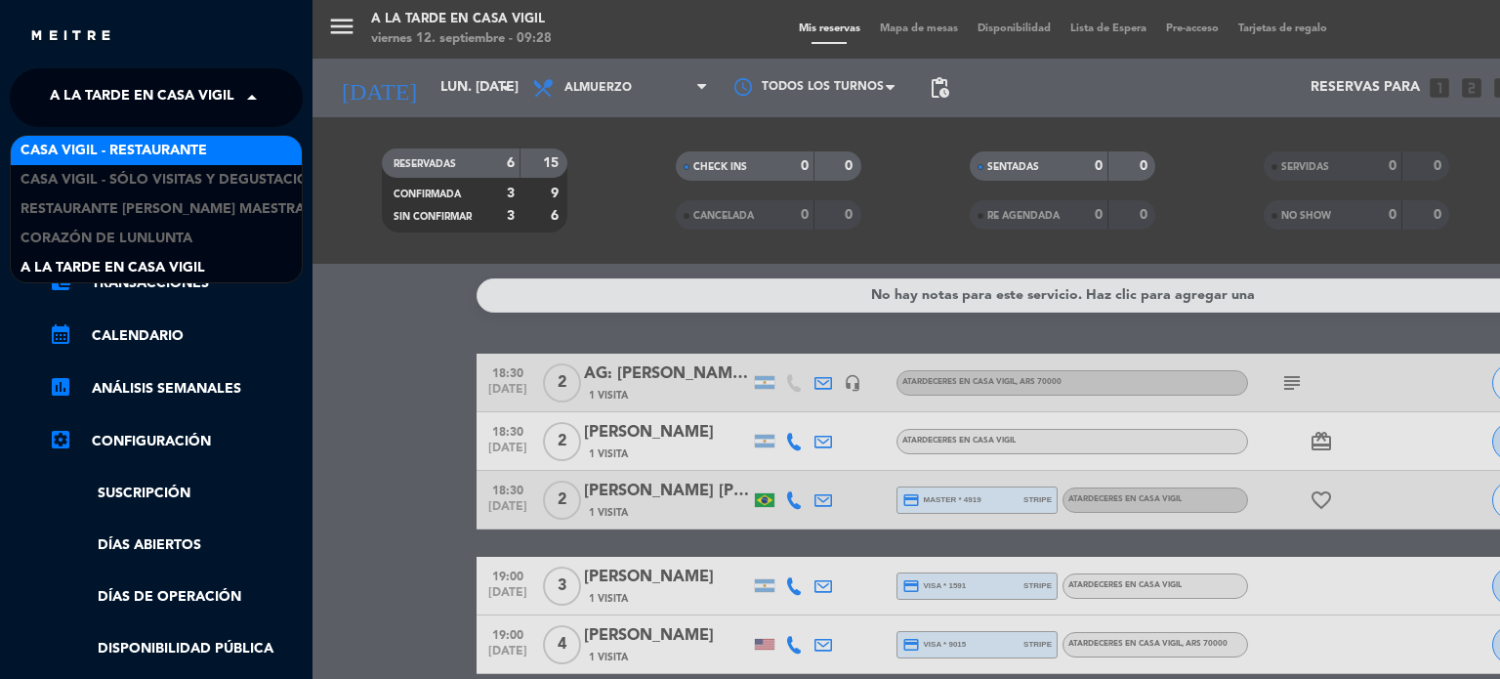
click at [191, 151] on span "Casa Vigil - Restaurante" at bounding box center [114, 151] width 187 height 22
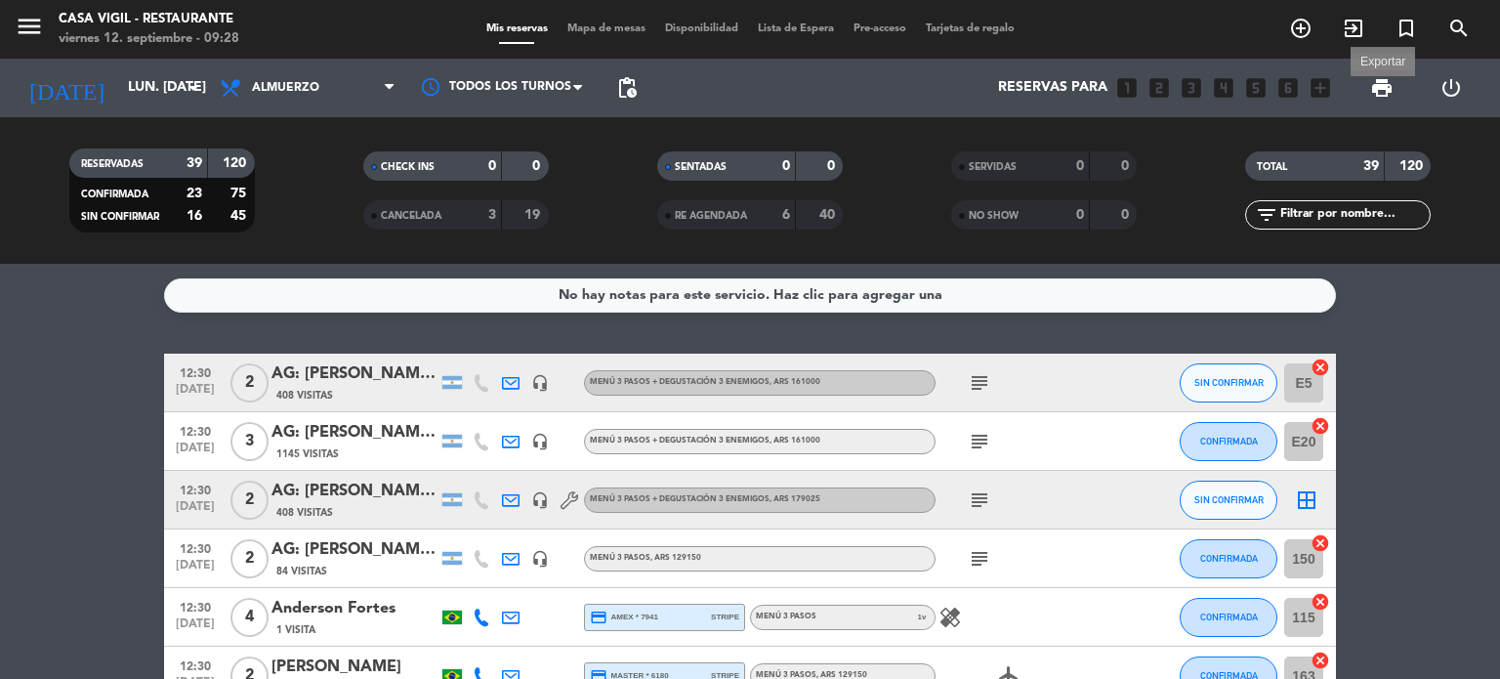
click at [1382, 91] on span "print" at bounding box center [1381, 87] width 23 height 23
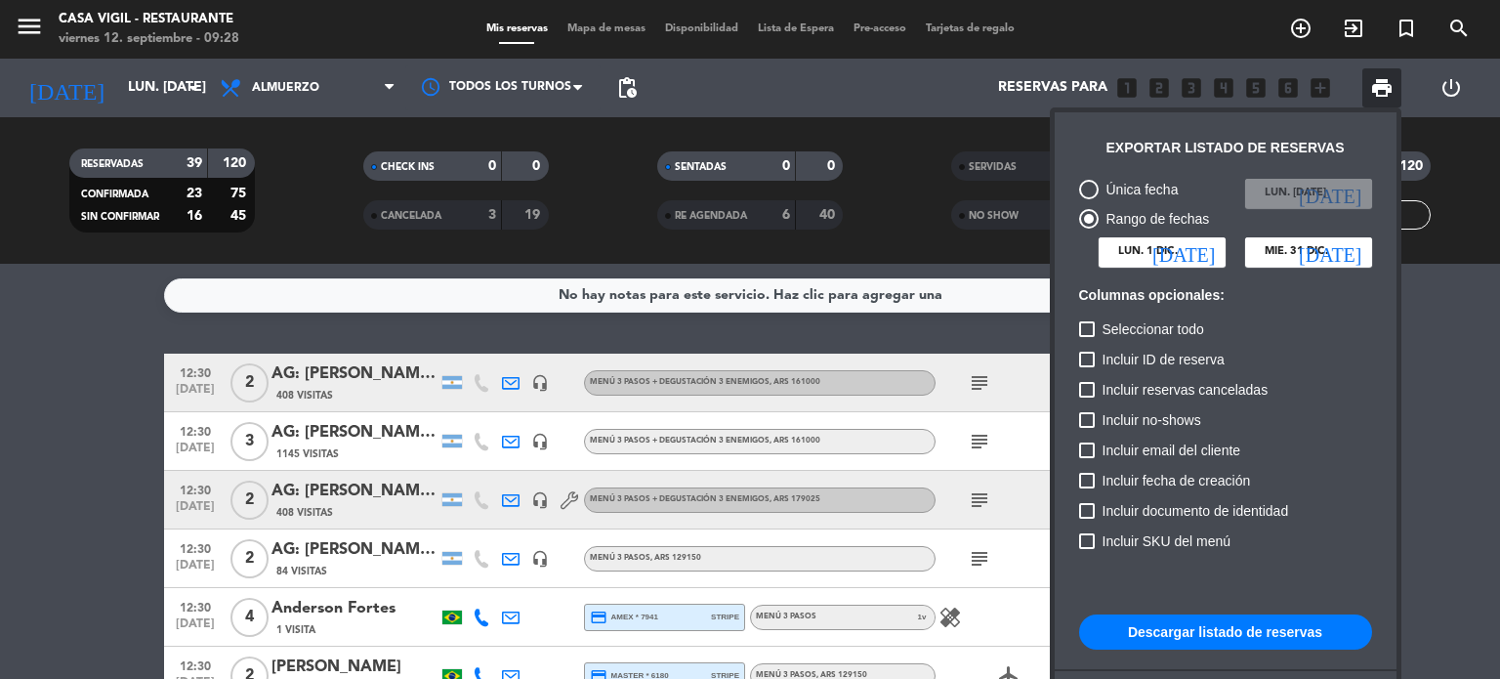
click at [1214, 246] on icon "[DATE]" at bounding box center [1183, 252] width 62 height 20
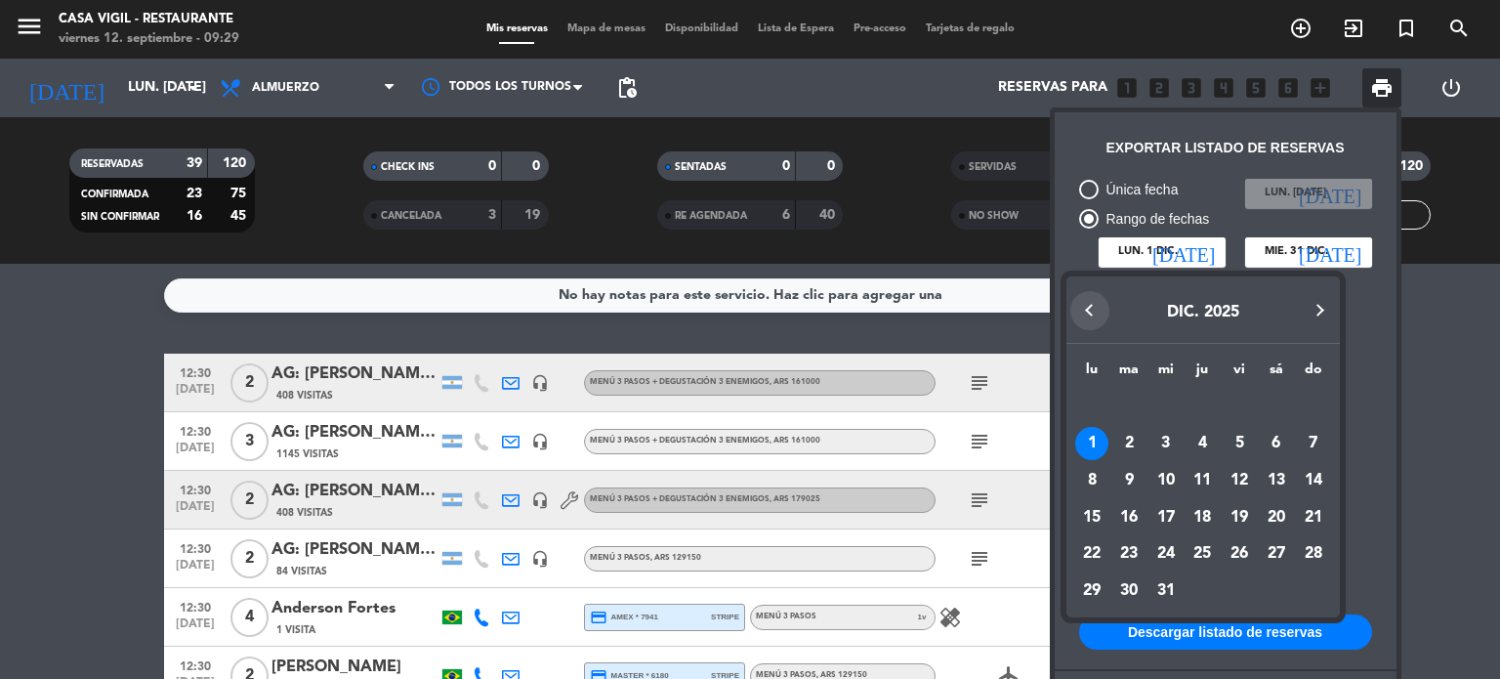
click at [1091, 321] on button "Previous month" at bounding box center [1089, 310] width 39 height 39
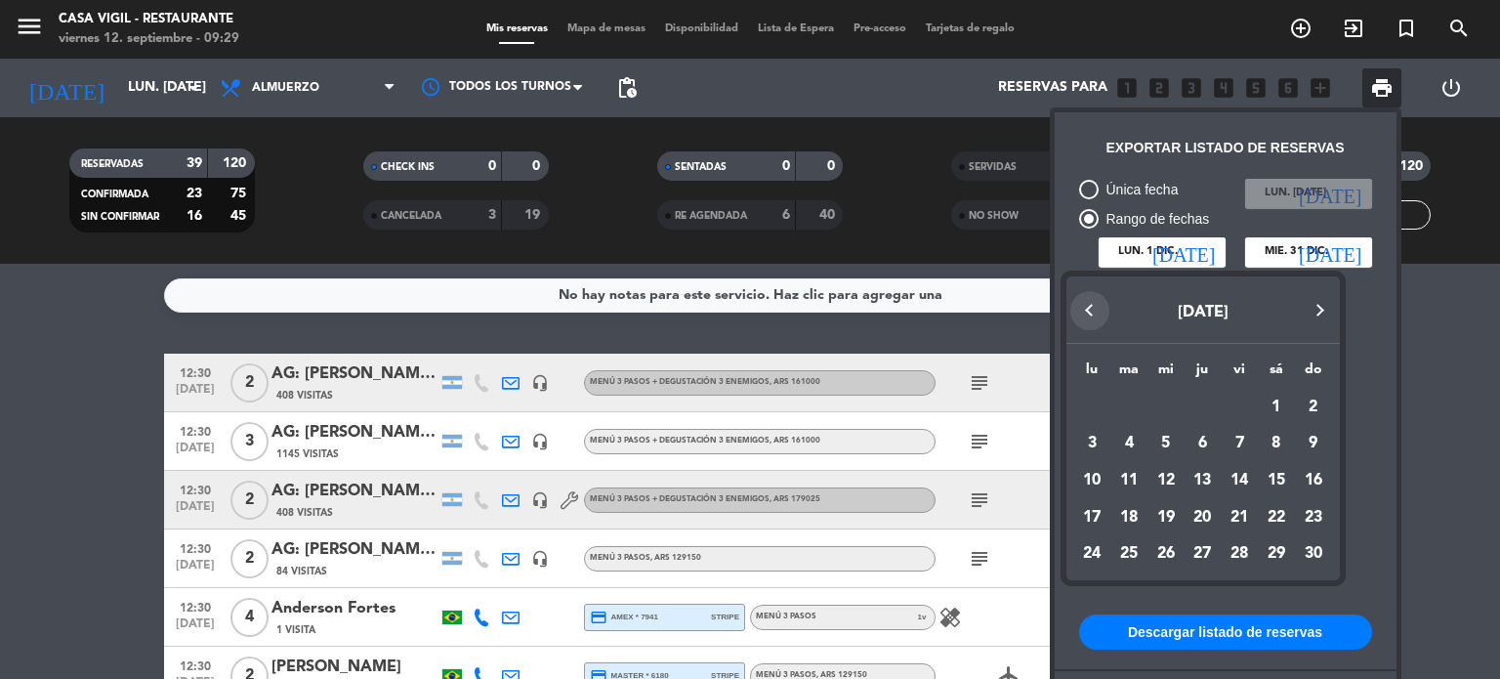
click at [1091, 321] on button "Previous month" at bounding box center [1089, 310] width 39 height 39
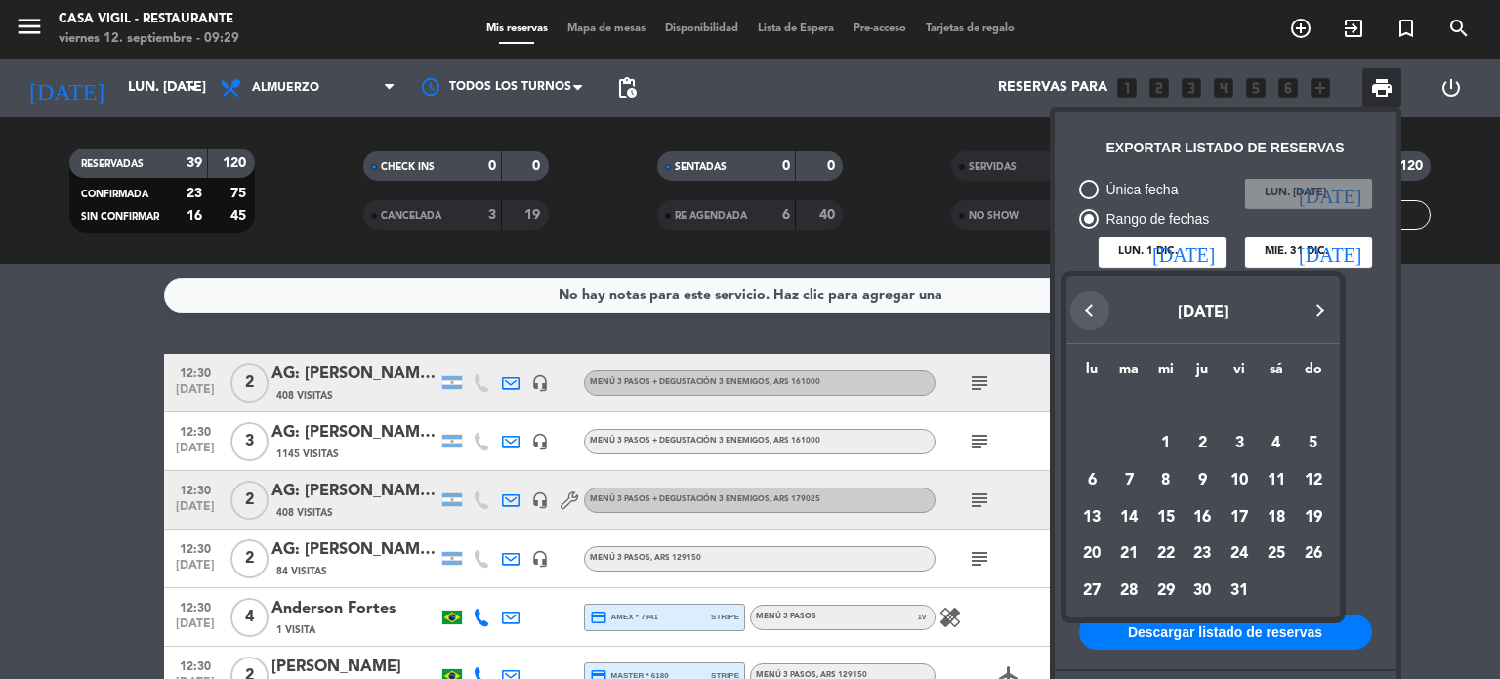
click at [1091, 321] on button "Previous month" at bounding box center [1089, 310] width 39 height 39
click at [1101, 440] on div "1" at bounding box center [1091, 443] width 33 height 33
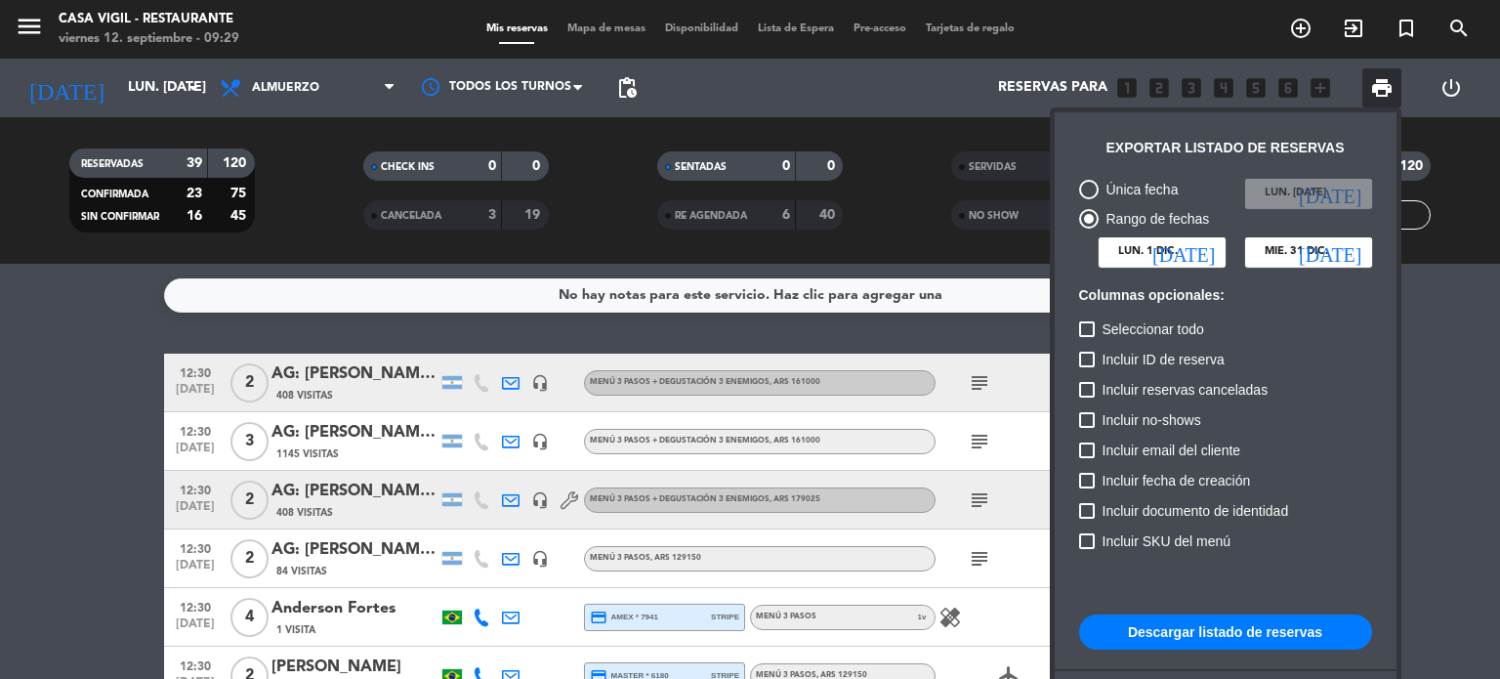
type input "lun. [DATE]"
click at [1361, 250] on icon "[DATE]" at bounding box center [1330, 252] width 62 height 20
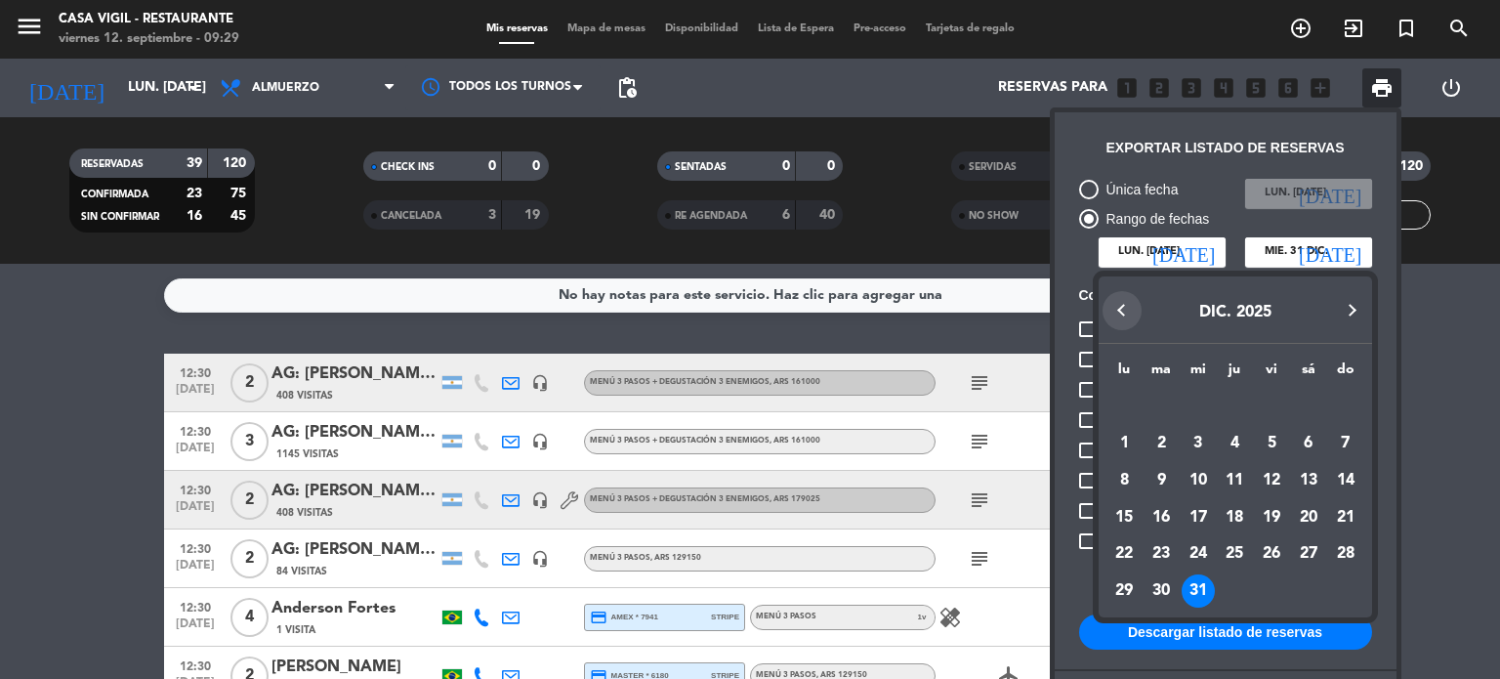
click at [1121, 313] on button "Previous month" at bounding box center [1121, 310] width 39 height 39
click at [1168, 585] on div "30" at bounding box center [1160, 590] width 33 height 33
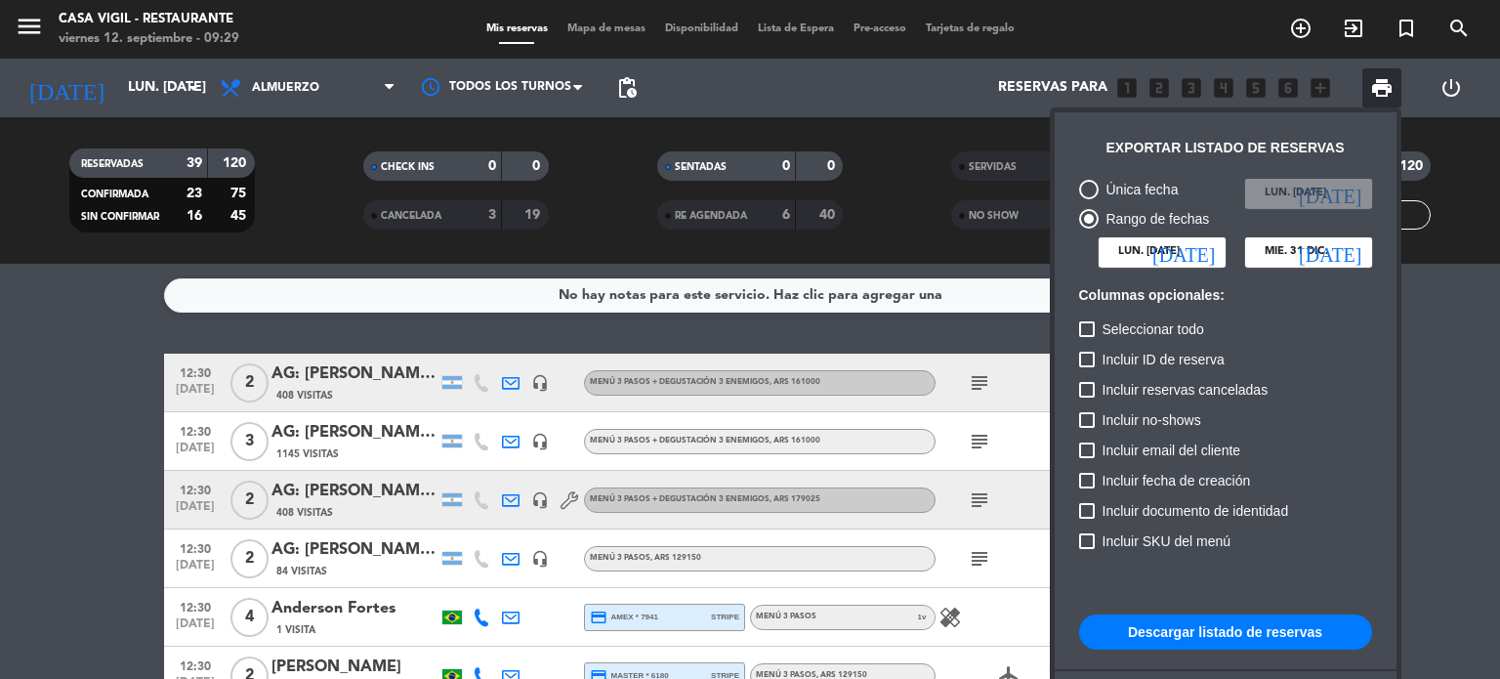
type input "[DATE] sep."
click at [1188, 628] on button "Descargar listado de reservas" at bounding box center [1225, 631] width 293 height 35
